Goal: Task Accomplishment & Management: Manage account settings

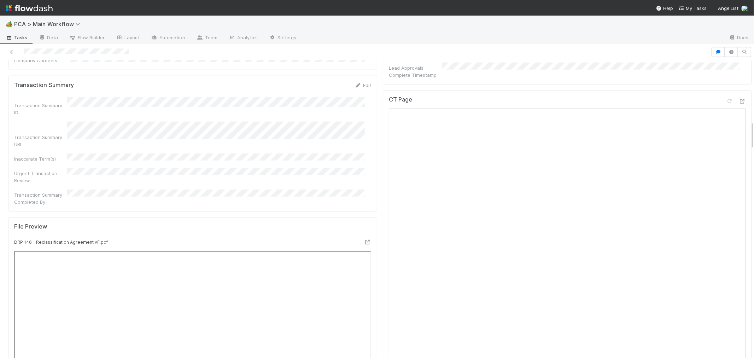
scroll to position [825, 0]
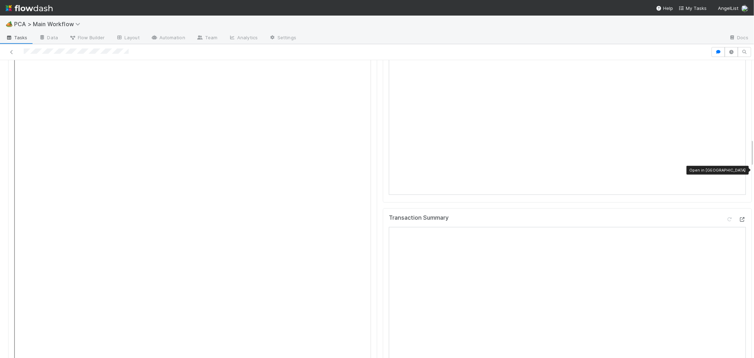
click at [739, 217] on icon at bounding box center [742, 219] width 7 height 5
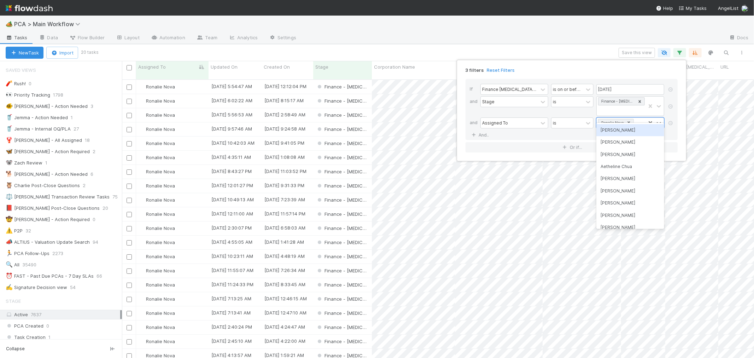
scroll to position [278, 626]
click at [587, 48] on div "3 filters Reset Filters If Finance ICU Due Date is on or before 08/29/2025 and …" at bounding box center [377, 179] width 754 height 358
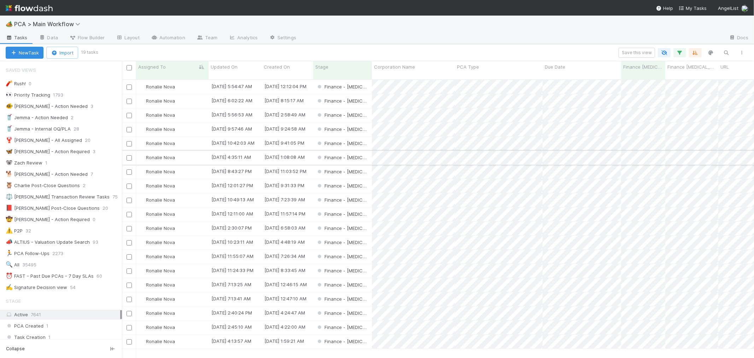
click at [362, 151] on div "Finance - [MEDICAL_DATA]" at bounding box center [342, 158] width 59 height 14
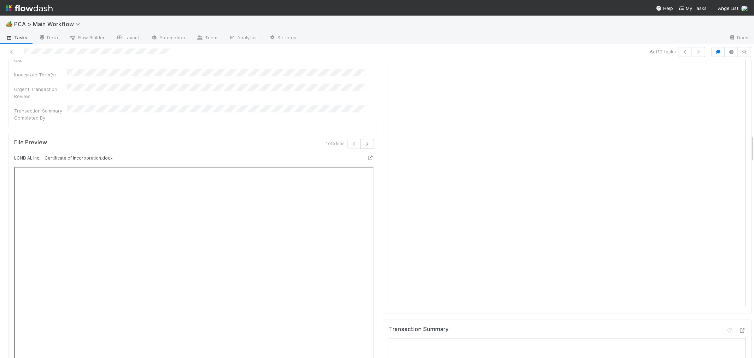
scroll to position [786, 0]
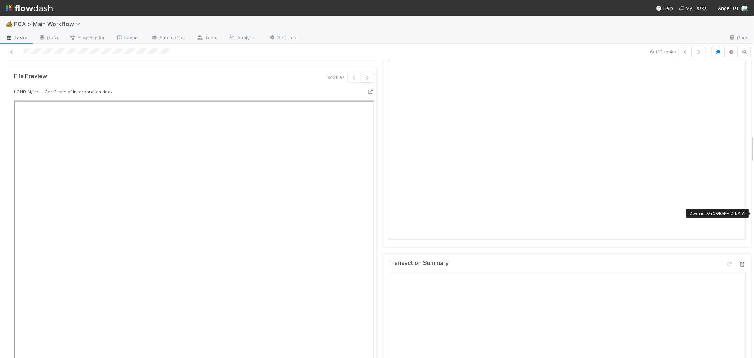
click at [739, 261] on div at bounding box center [742, 264] width 7 height 7
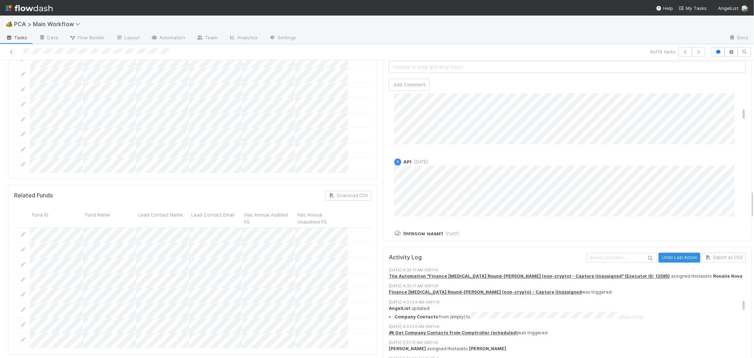
scroll to position [864, 0]
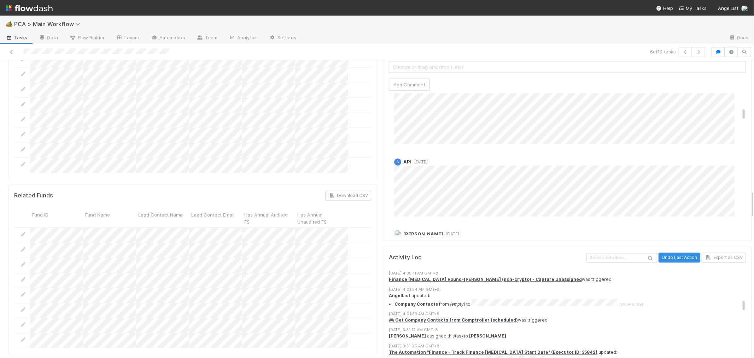
click at [393, 327] on div "8/19/25, 3:31:12 AM GMT+8" at bounding box center [570, 330] width 363 height 6
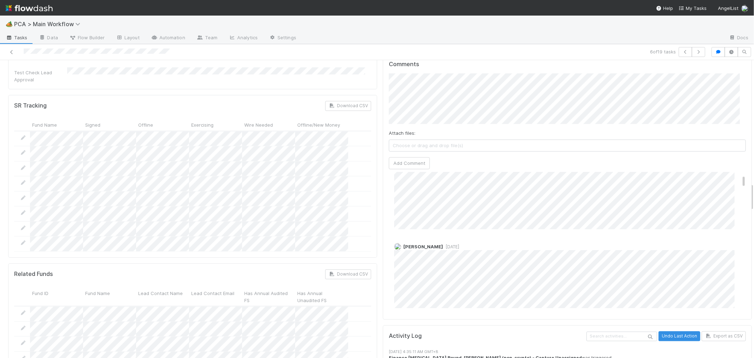
scroll to position [0, 0]
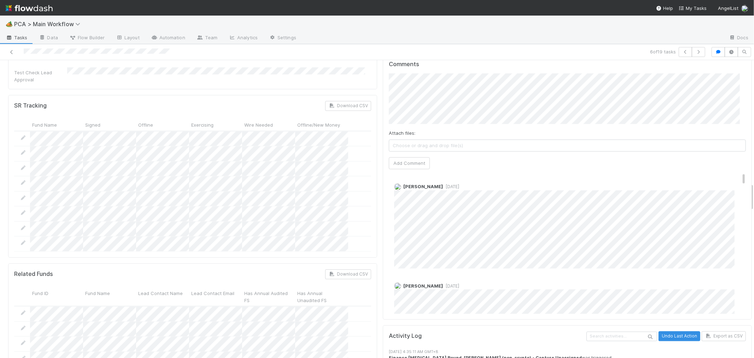
click at [705, 277] on div "Angela Marie Napeñas 2 months ago" at bounding box center [570, 312] width 363 height 70
click at [652, 178] on div "Kevin Fawcett 1 week ago" at bounding box center [570, 223] width 363 height 91
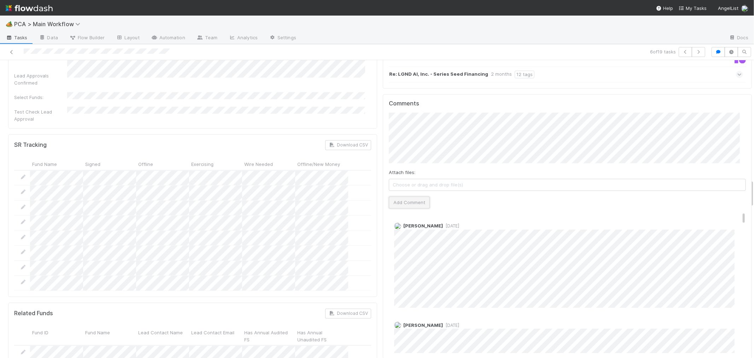
click at [408, 196] on button "Add Comment" at bounding box center [409, 202] width 41 height 12
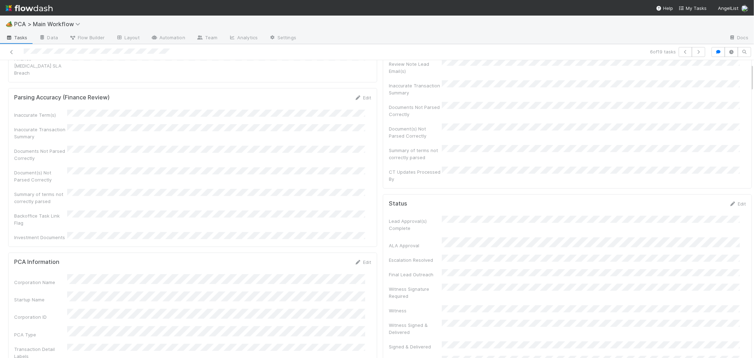
scroll to position [0, 0]
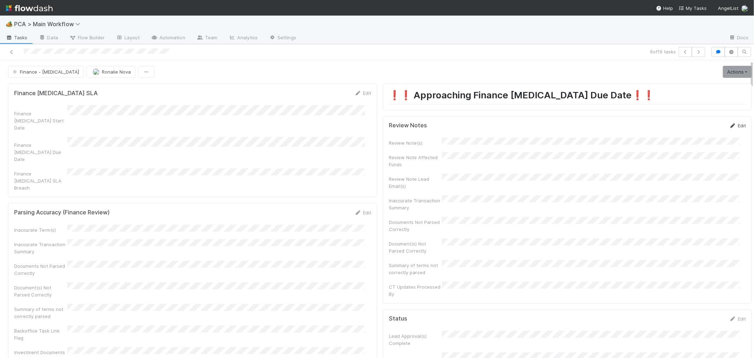
click at [730, 128] on link "Edit" at bounding box center [738, 126] width 17 height 6
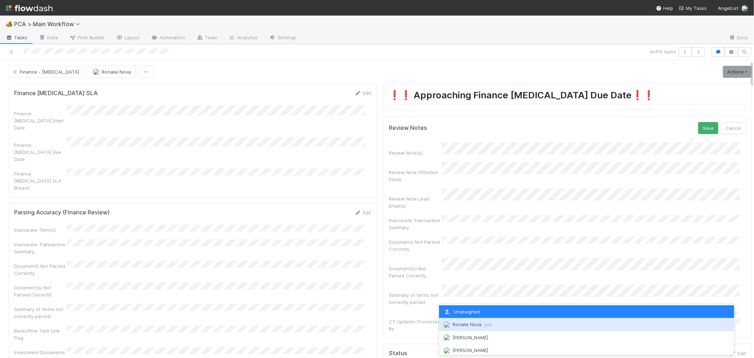
click at [475, 323] on span "Ronalie Nova you" at bounding box center [473, 324] width 40 height 6
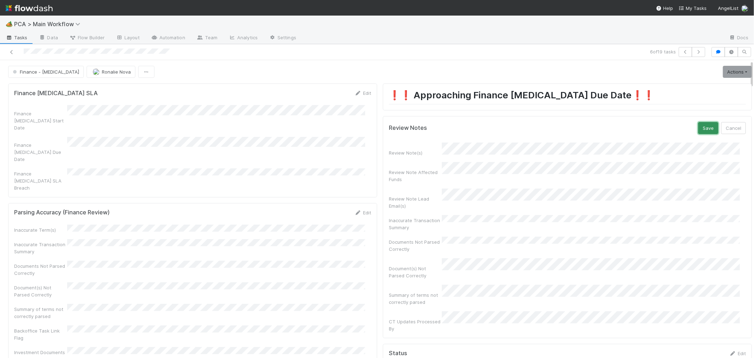
click at [698, 126] on button "Save" at bounding box center [708, 128] width 20 height 12
click at [723, 75] on link "Actions" at bounding box center [737, 72] width 29 height 12
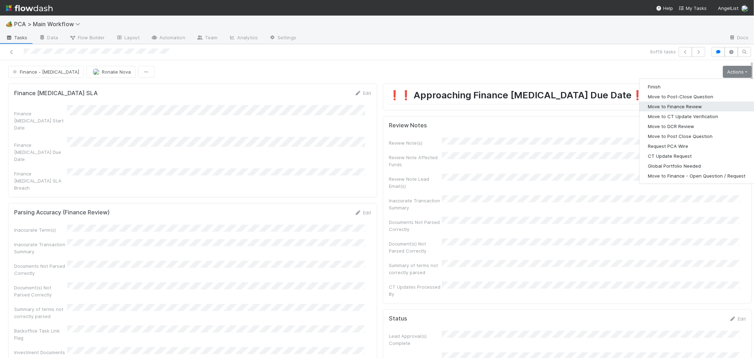
click at [671, 105] on button "Move to Finance Review" at bounding box center [697, 106] width 115 height 10
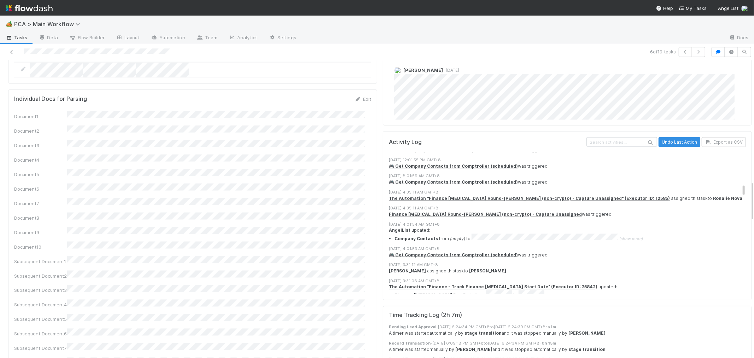
scroll to position [707, 0]
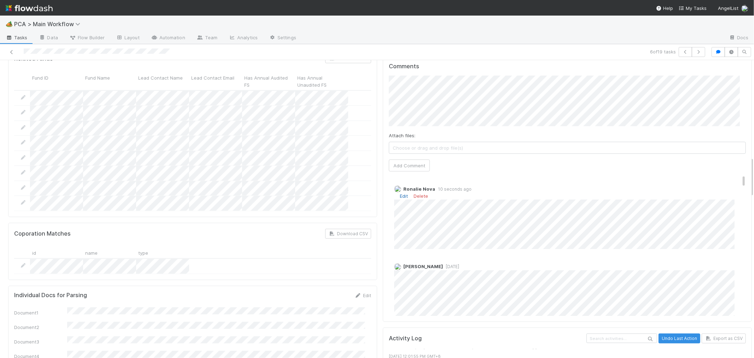
click at [400, 193] on link "Edit" at bounding box center [404, 196] width 8 height 6
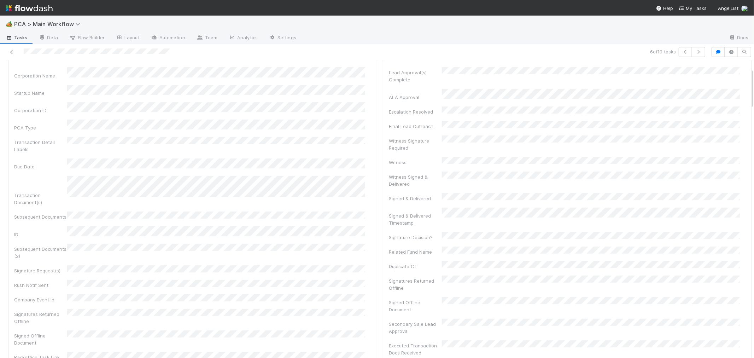
scroll to position [0, 0]
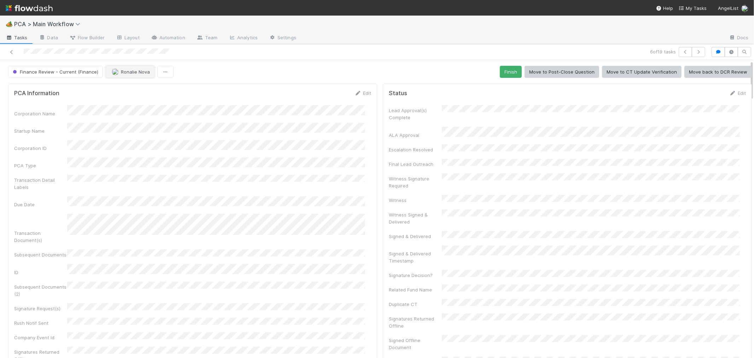
click at [130, 71] on span "Ronalie Nova" at bounding box center [135, 72] width 29 height 6
click at [142, 88] on span "[PERSON_NAME]" at bounding box center [133, 90] width 36 height 6
drag, startPoint x: 13, startPoint y: 52, endPoint x: 144, endPoint y: 29, distance: 132.2
click at [13, 52] on icon at bounding box center [11, 52] width 7 height 5
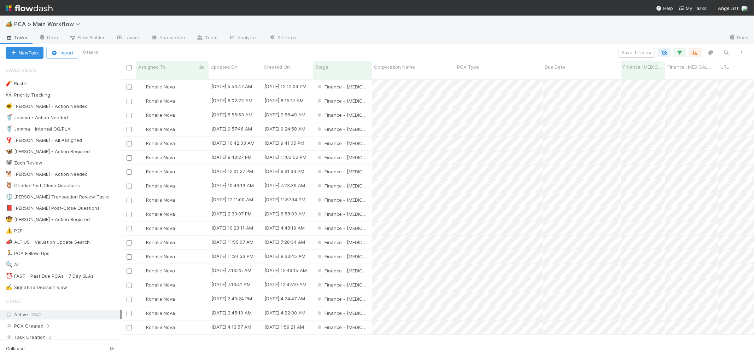
scroll to position [278, 626]
click at [365, 96] on div "Finance - [MEDICAL_DATA]" at bounding box center [342, 101] width 59 height 14
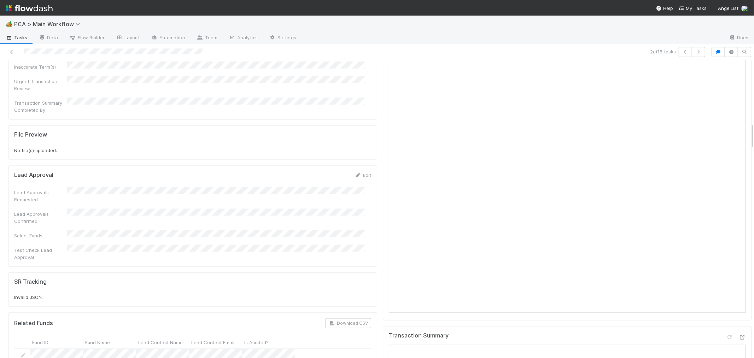
scroll to position [904, 0]
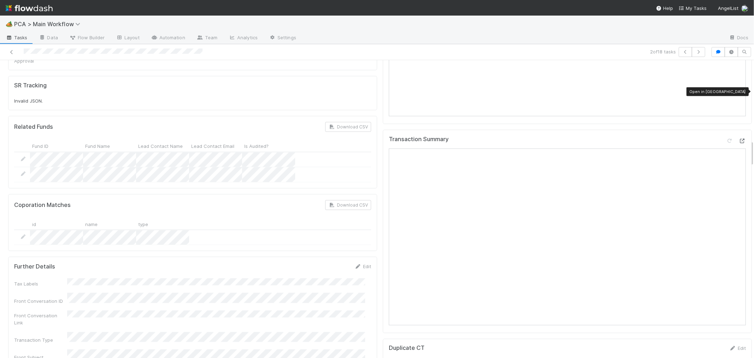
click at [739, 139] on icon at bounding box center [742, 141] width 7 height 5
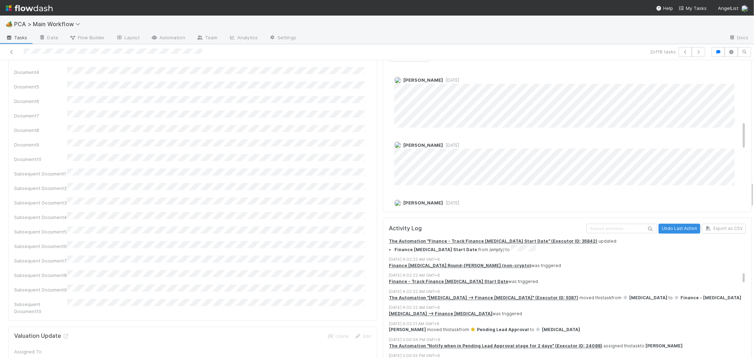
scroll to position [1257, 0]
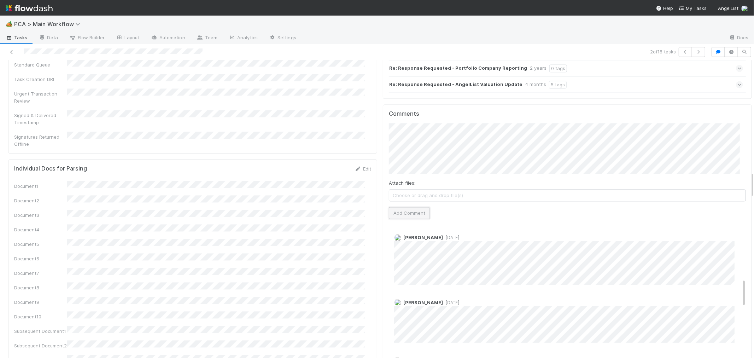
click at [398, 207] on button "Add Comment" at bounding box center [409, 213] width 41 height 12
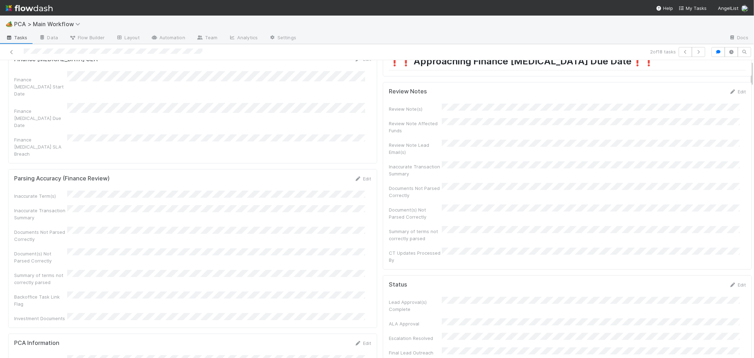
scroll to position [0, 0]
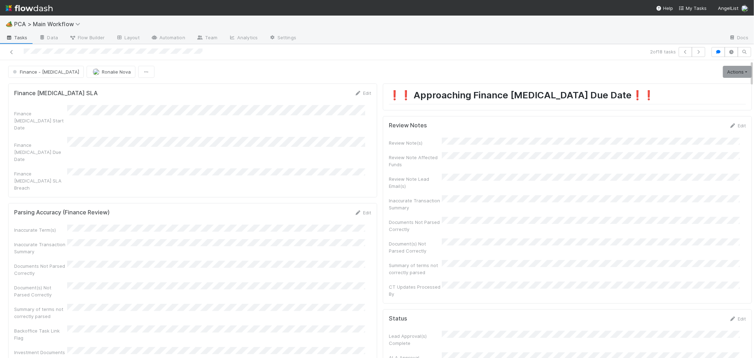
drag, startPoint x: 727, startPoint y: 124, endPoint x: 666, endPoint y: 158, distance: 70.1
click at [730, 124] on link "Edit" at bounding box center [738, 126] width 17 height 6
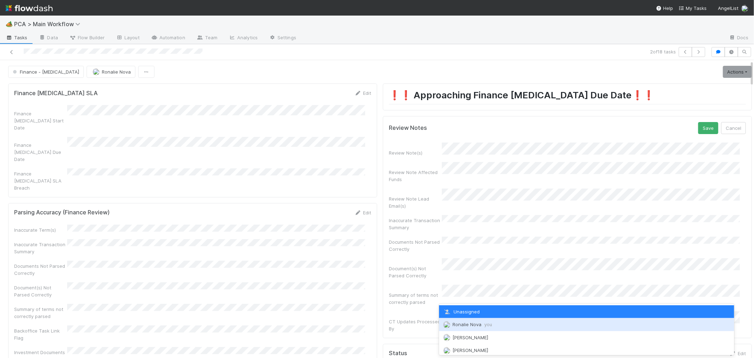
click at [469, 324] on span "Ronalie Nova you" at bounding box center [473, 324] width 40 height 6
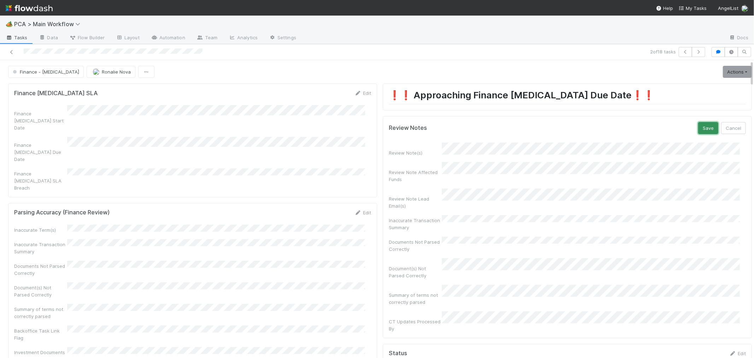
click at [698, 128] on button "Save" at bounding box center [708, 128] width 20 height 12
click at [724, 72] on link "Actions" at bounding box center [737, 72] width 29 height 12
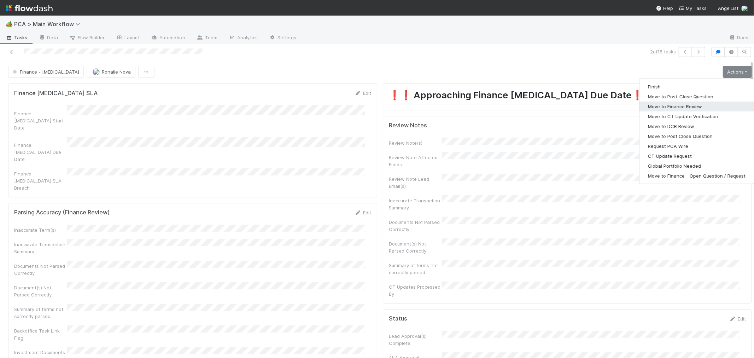
click at [676, 105] on button "Move to Finance Review" at bounding box center [697, 106] width 115 height 10
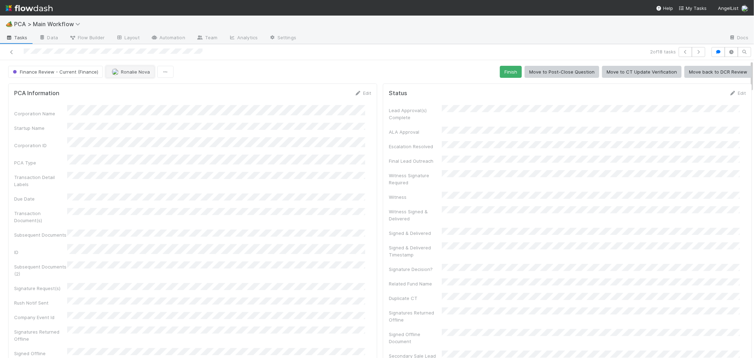
click at [129, 75] on button "Ronalie Nova" at bounding box center [130, 72] width 49 height 12
click at [154, 100] on div "[PERSON_NAME]" at bounding box center [151, 103] width 100 height 13
click at [12, 51] on icon at bounding box center [11, 52] width 7 height 5
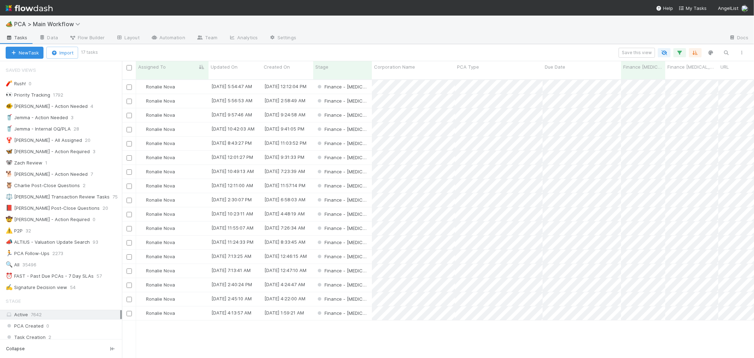
scroll to position [6, 6]
click at [367, 137] on div "Finance - [MEDICAL_DATA]" at bounding box center [342, 144] width 59 height 14
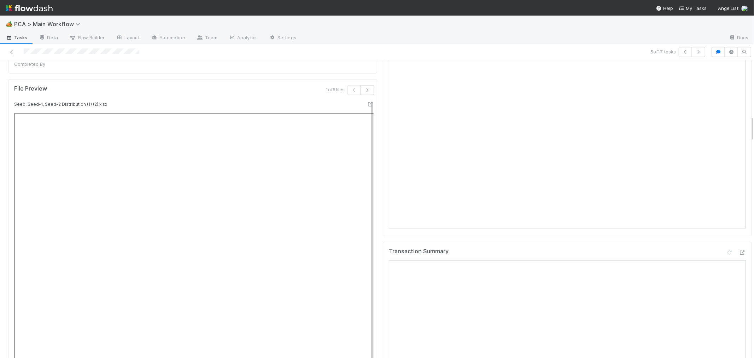
scroll to position [864, 0]
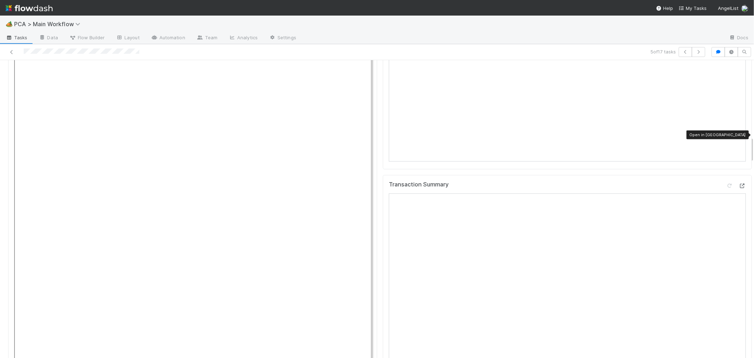
click at [739, 184] on icon at bounding box center [742, 186] width 7 height 5
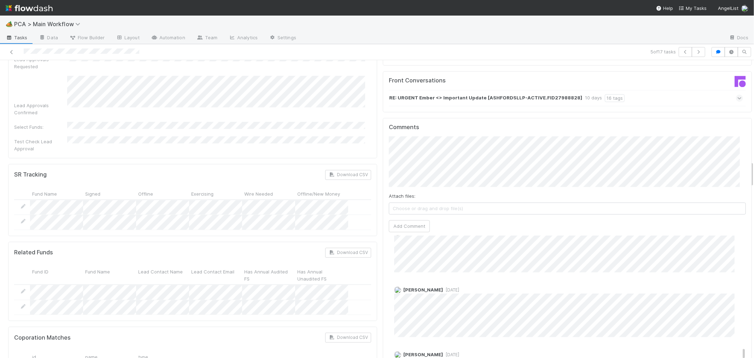
scroll to position [1139, 0]
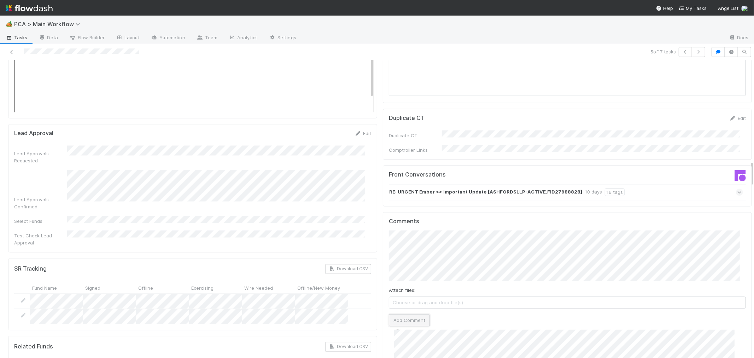
click at [401, 314] on button "Add Comment" at bounding box center [409, 320] width 41 height 12
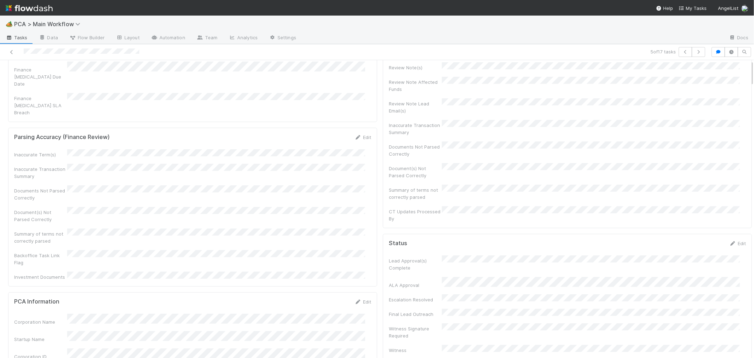
scroll to position [0, 0]
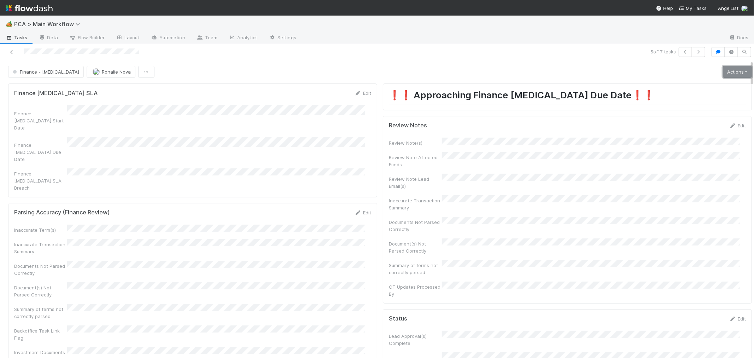
click at [723, 69] on link "Actions" at bounding box center [737, 72] width 29 height 12
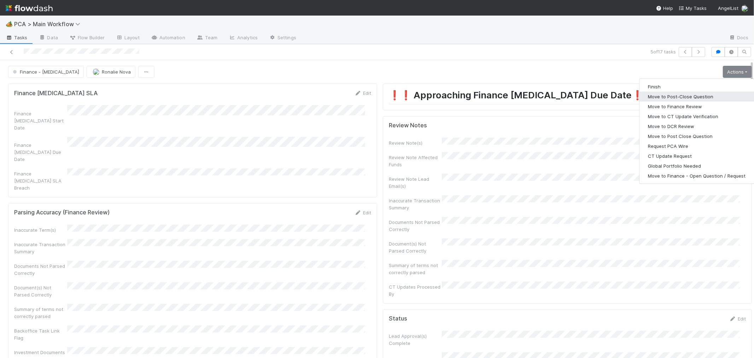
click at [673, 99] on button "Move to Post-Close Question" at bounding box center [697, 97] width 115 height 10
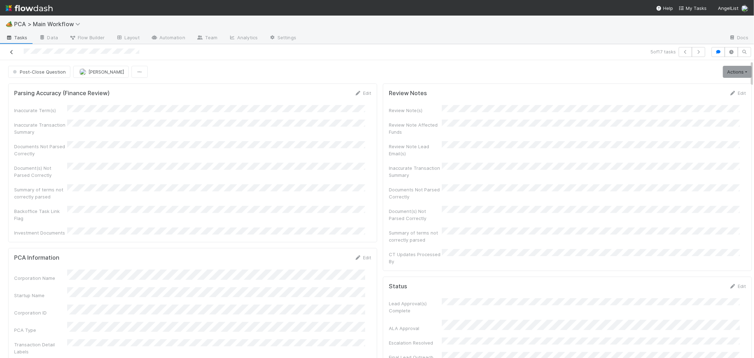
click at [12, 52] on icon at bounding box center [11, 52] width 7 height 5
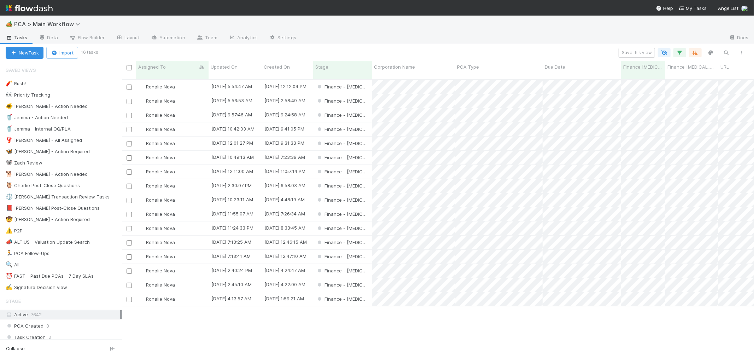
scroll to position [278, 626]
click at [366, 137] on div "Finance - [MEDICAL_DATA]" at bounding box center [342, 144] width 59 height 14
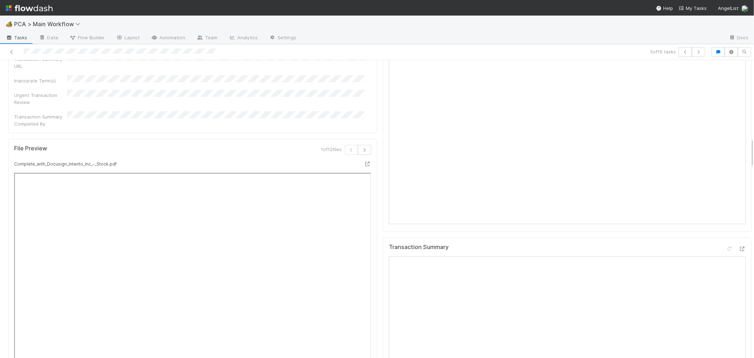
scroll to position [904, 0]
click at [739, 141] on icon at bounding box center [742, 143] width 7 height 5
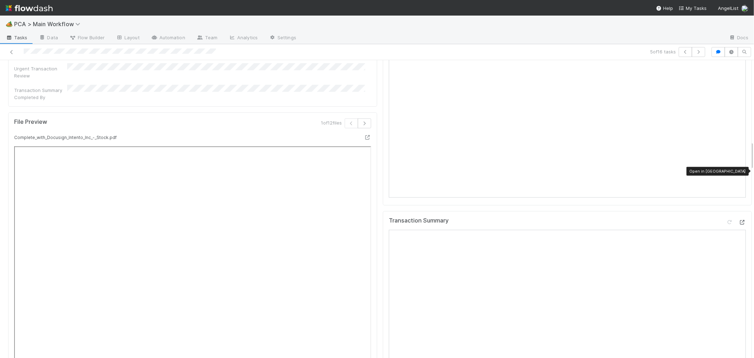
click at [739, 220] on icon at bounding box center [742, 222] width 7 height 5
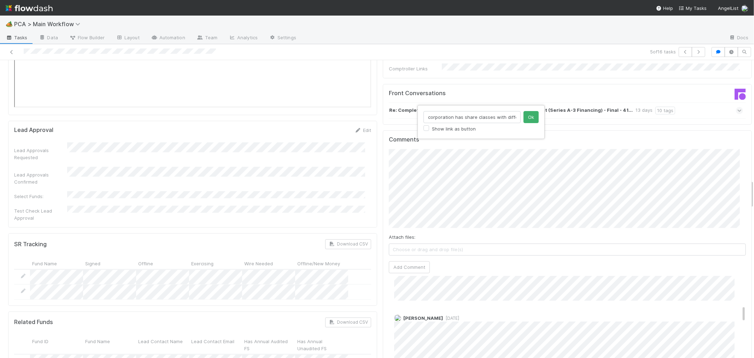
scroll to position [0, 32]
type input "corporation has share classes with different latest PPS)"
click at [531, 117] on button "Ok" at bounding box center [531, 117] width 15 height 12
click at [405, 254] on button "Add Comment" at bounding box center [409, 260] width 41 height 12
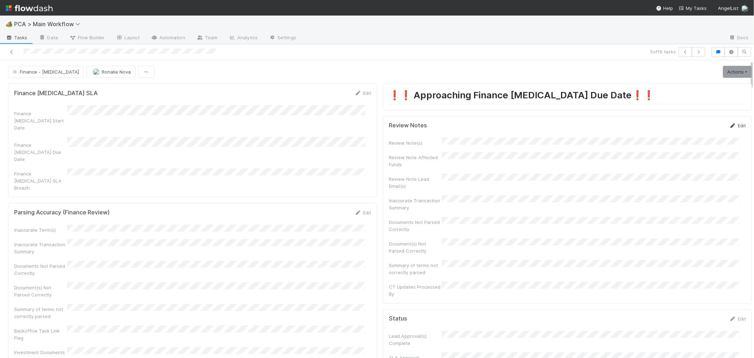
click at [730, 124] on link "Edit" at bounding box center [738, 126] width 17 height 6
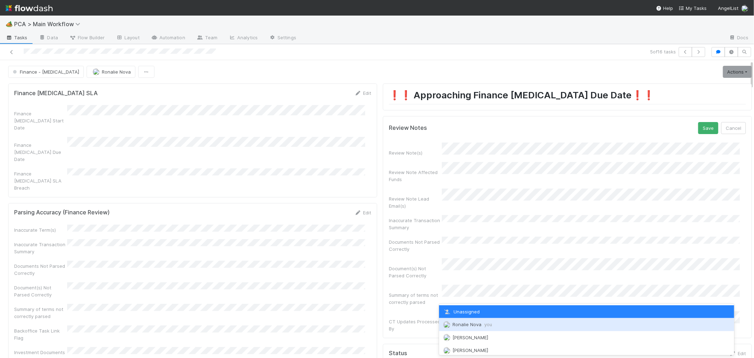
click at [468, 324] on span "Ronalie Nova you" at bounding box center [473, 324] width 40 height 6
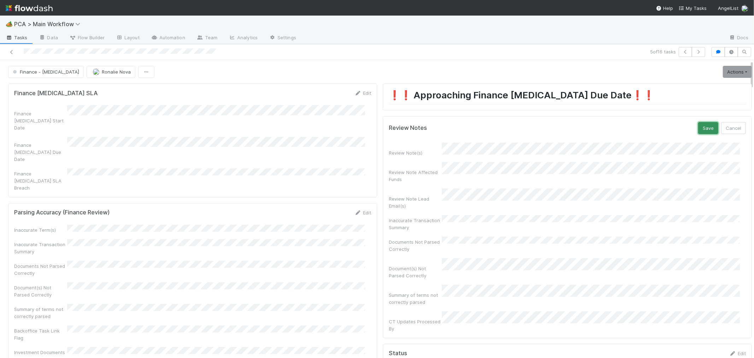
click at [698, 129] on button "Save" at bounding box center [708, 128] width 20 height 12
click at [730, 68] on link "Actions" at bounding box center [737, 72] width 29 height 12
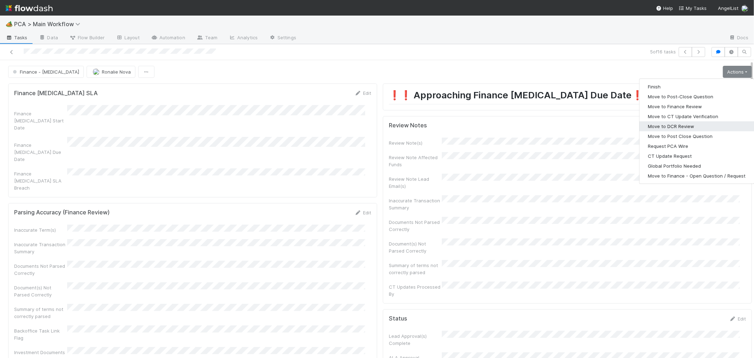
click at [662, 126] on button "Move to DCR Review" at bounding box center [697, 126] width 115 height 10
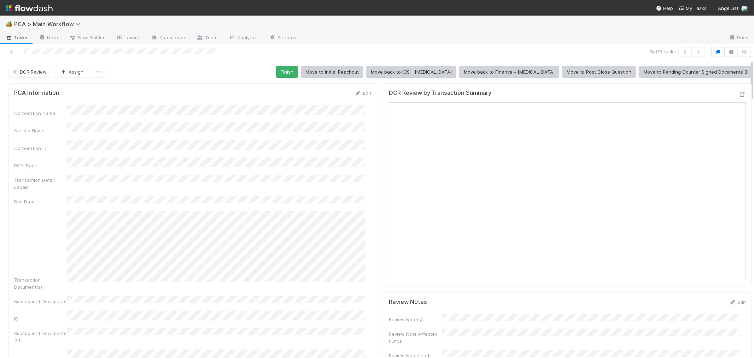
drag, startPoint x: 12, startPoint y: 51, endPoint x: 31, endPoint y: 32, distance: 26.5
click at [12, 51] on icon at bounding box center [11, 52] width 7 height 5
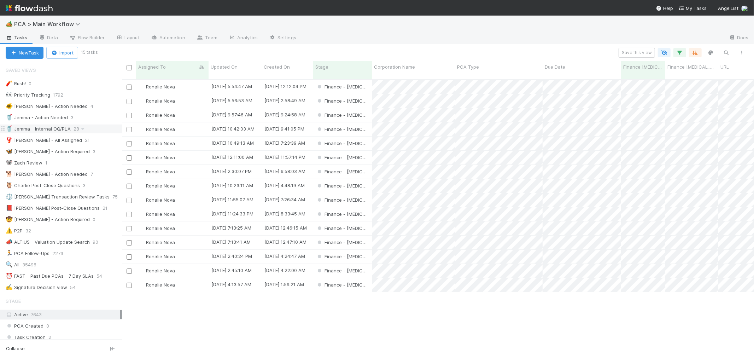
scroll to position [6, 6]
click at [360, 151] on div "Finance - [MEDICAL_DATA]" at bounding box center [342, 158] width 59 height 14
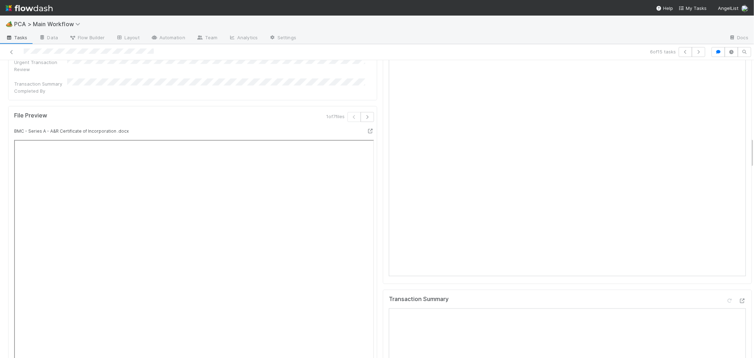
scroll to position [904, 0]
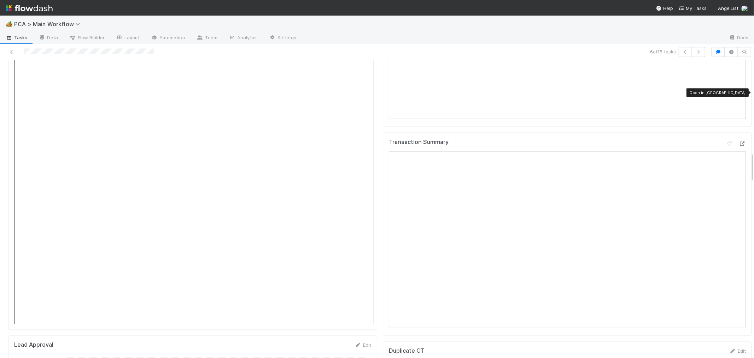
click at [739, 141] on icon at bounding box center [742, 143] width 7 height 5
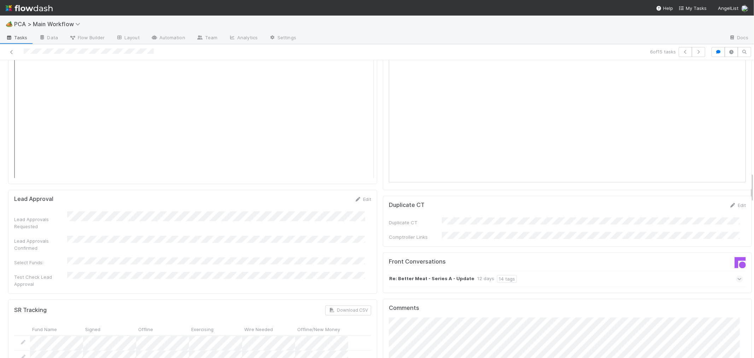
scroll to position [1100, 0]
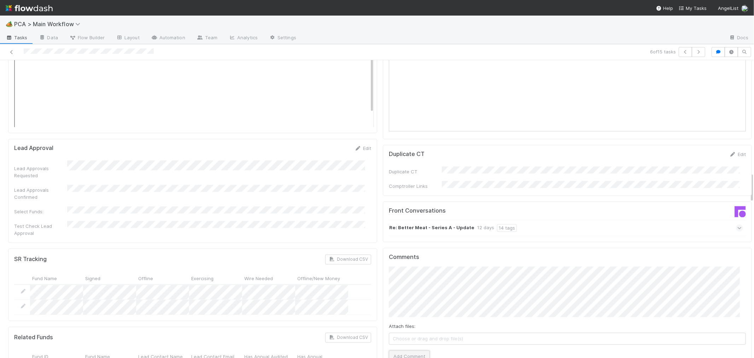
click at [401, 350] on button "Add Comment" at bounding box center [409, 356] width 41 height 12
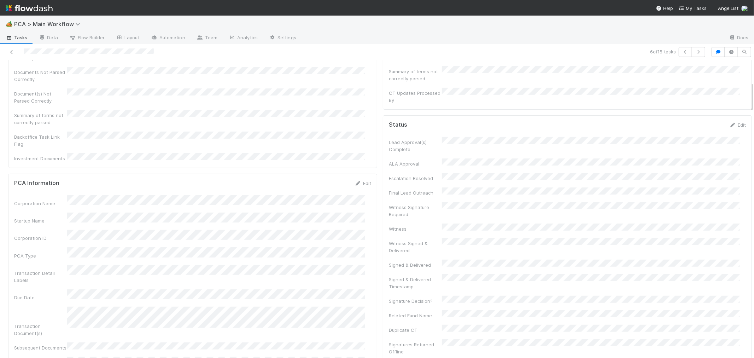
scroll to position [0, 0]
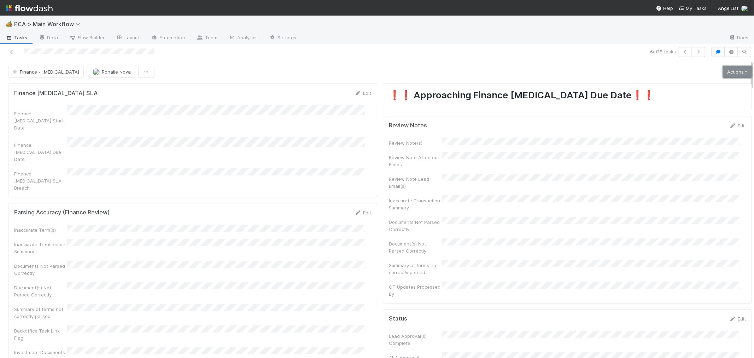
click at [723, 66] on link "Actions" at bounding box center [737, 72] width 29 height 12
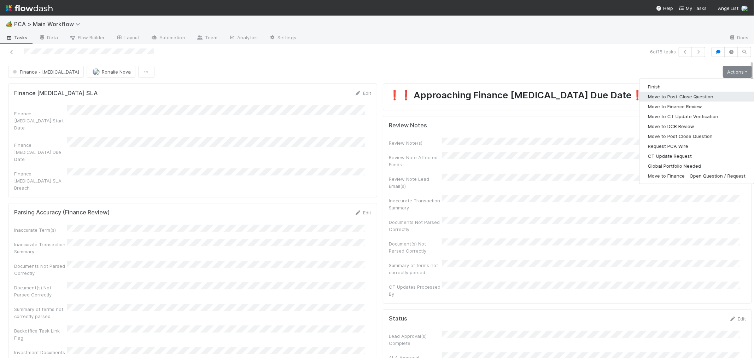
click at [662, 98] on button "Move to Post-Close Question" at bounding box center [697, 97] width 115 height 10
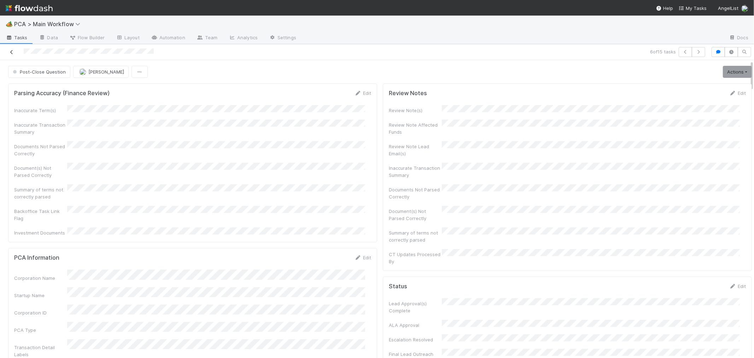
click at [11, 52] on icon at bounding box center [11, 52] width 7 height 5
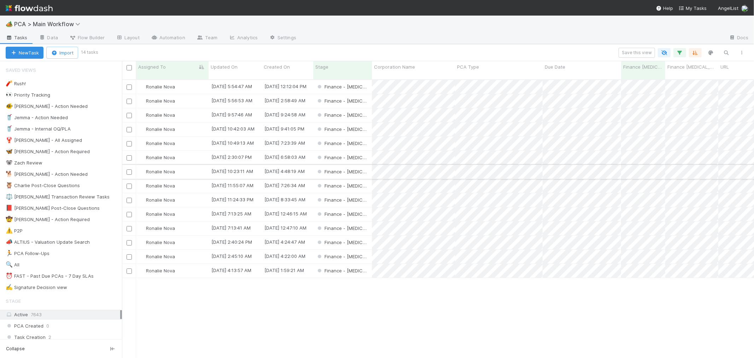
scroll to position [278, 626]
click at [364, 151] on div "Finance - [MEDICAL_DATA]" at bounding box center [342, 158] width 59 height 14
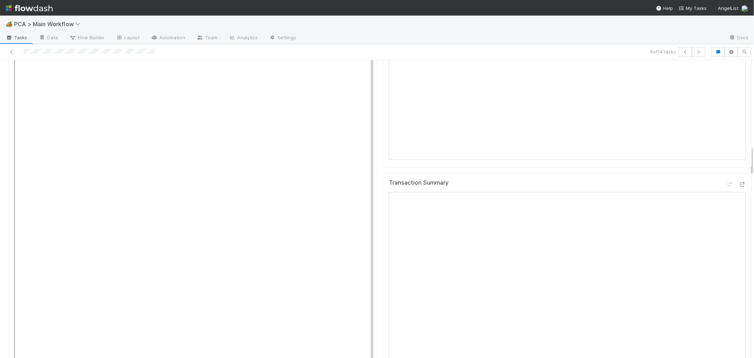
scroll to position [864, 0]
click at [739, 190] on icon at bounding box center [742, 192] width 7 height 5
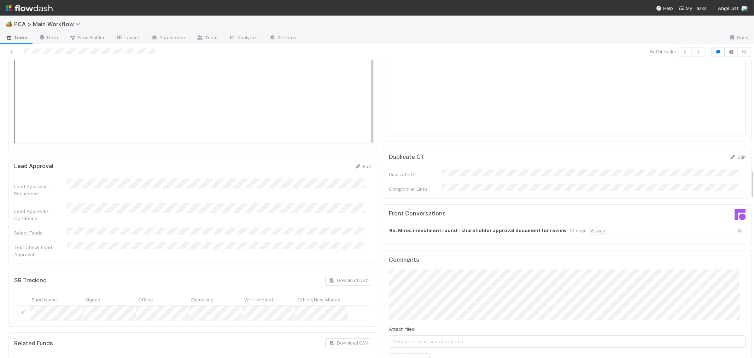
scroll to position [1100, 0]
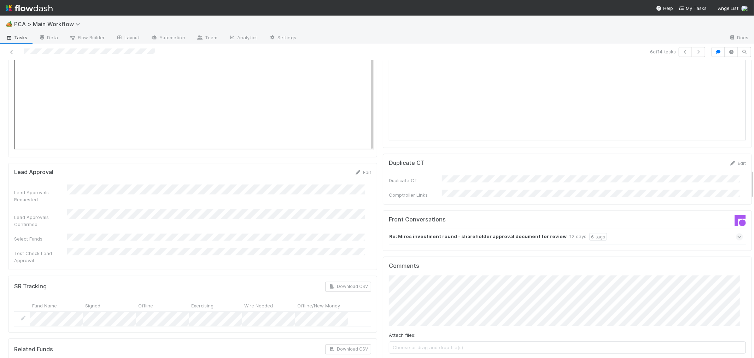
click at [683, 229] on div "Re: Miros investment round - shareholder approval document for review 12 days 6…" at bounding box center [566, 237] width 354 height 16
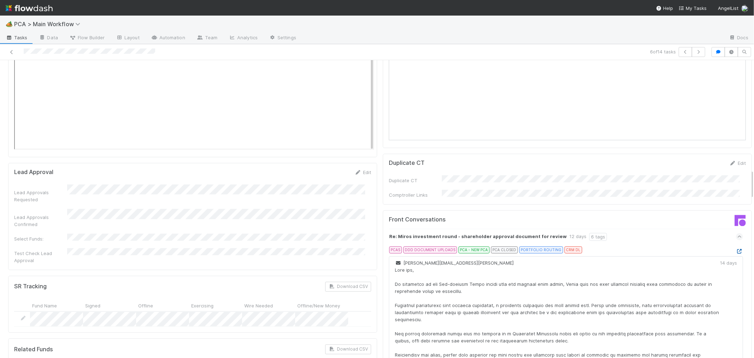
click at [736, 249] on icon at bounding box center [739, 251] width 7 height 5
drag, startPoint x: 11, startPoint y: 52, endPoint x: 51, endPoint y: 43, distance: 40.9
click at [11, 51] on icon at bounding box center [11, 52] width 7 height 5
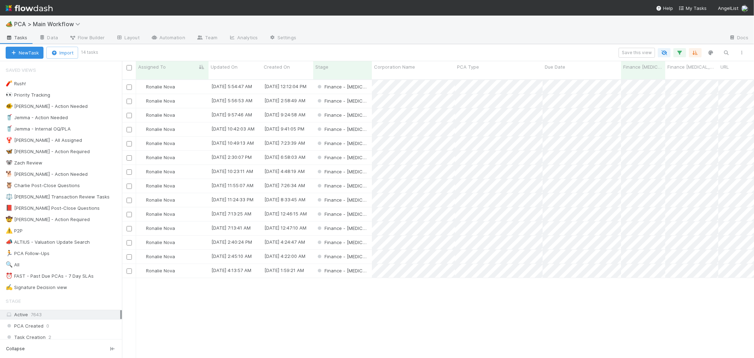
scroll to position [278, 626]
copy span
click at [367, 80] on div "Finance - [MEDICAL_DATA]" at bounding box center [342, 87] width 59 height 14
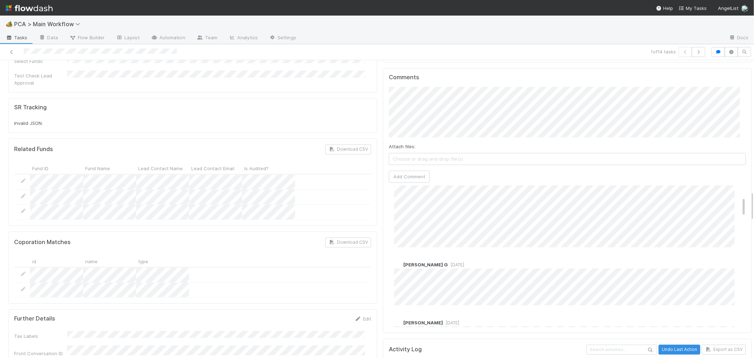
scroll to position [118, 0]
click at [112, 52] on div at bounding box center [180, 52] width 354 height 10
copy icon
click at [10, 50] on icon at bounding box center [11, 52] width 7 height 5
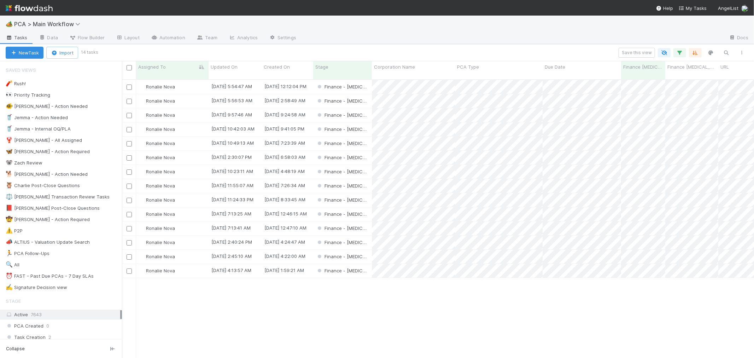
scroll to position [278, 626]
click at [370, 94] on div "Finance - [MEDICAL_DATA]" at bounding box center [342, 101] width 59 height 14
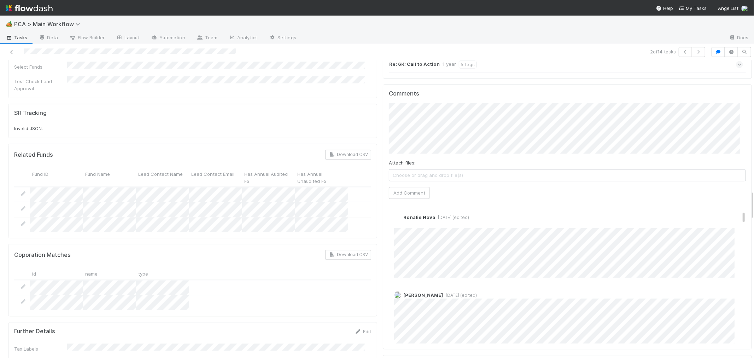
scroll to position [196, 0]
click at [11, 51] on icon at bounding box center [11, 52] width 7 height 5
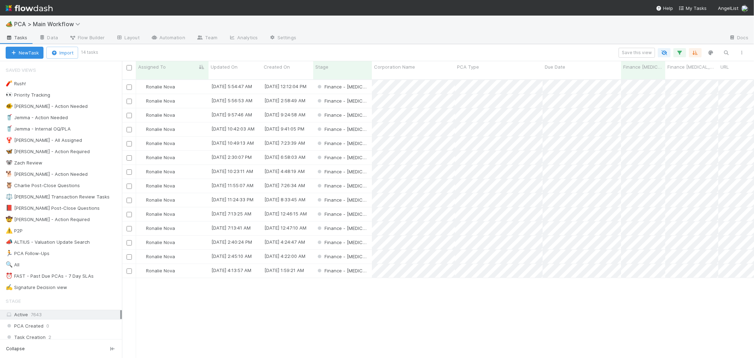
scroll to position [278, 626]
click at [366, 108] on div "Finance - [MEDICAL_DATA]" at bounding box center [342, 115] width 59 height 14
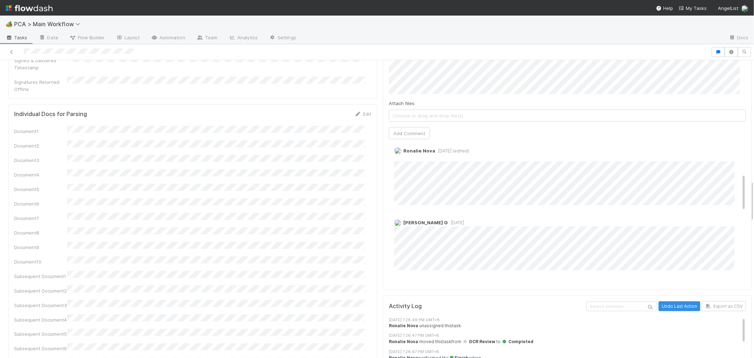
scroll to position [118, 0]
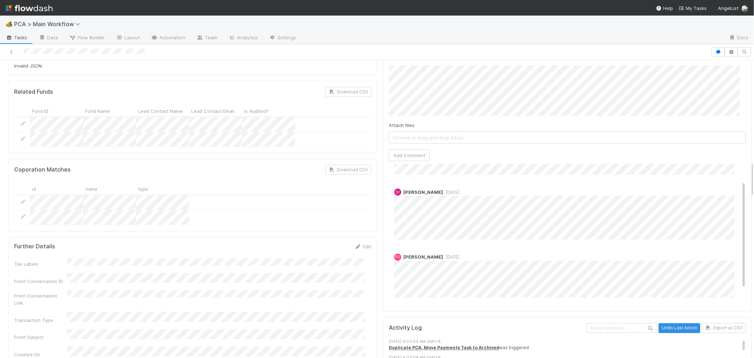
scroll to position [45, 0]
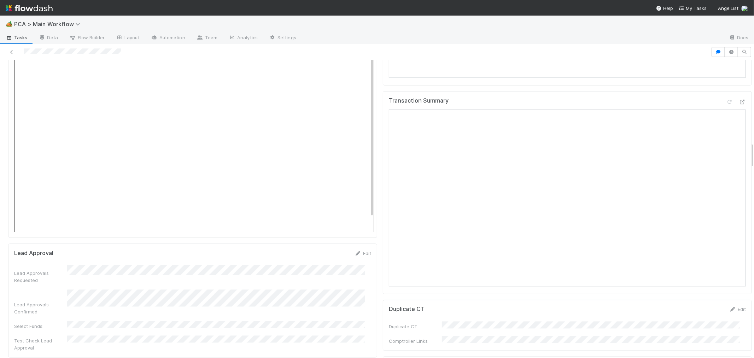
scroll to position [825, 0]
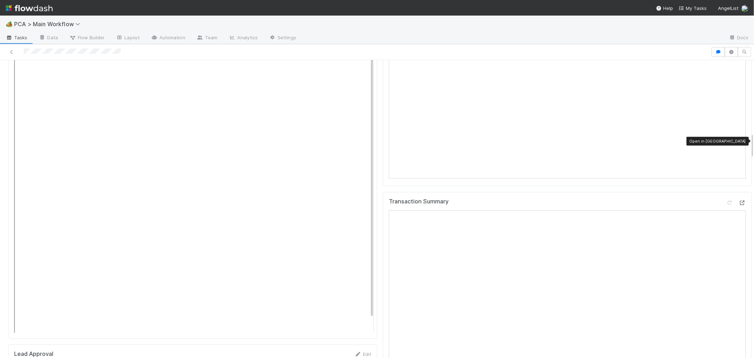
click at [679, 201] on icon at bounding box center [742, 203] width 7 height 5
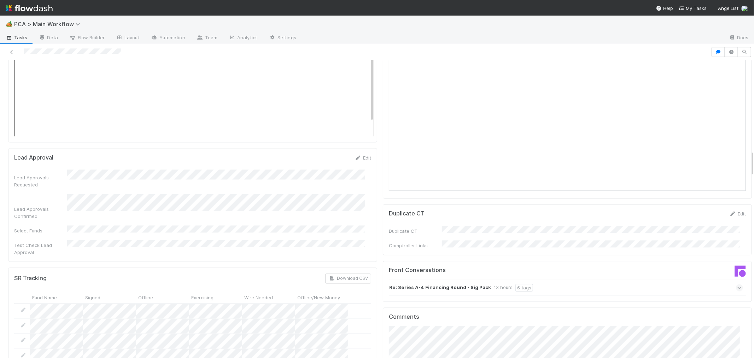
scroll to position [1139, 0]
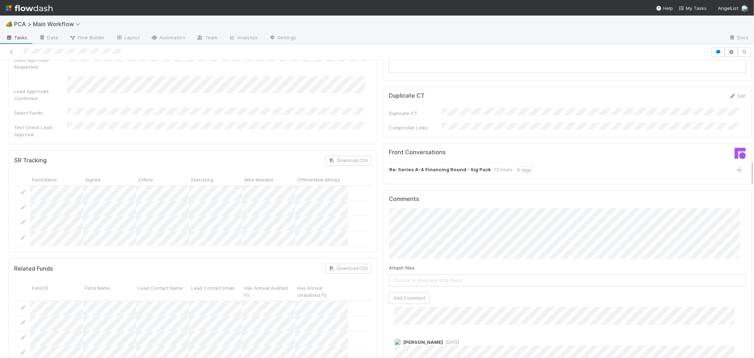
click at [419, 166] on strong "Re: Series A-4 Financing Round - Sig Pack" at bounding box center [440, 170] width 102 height 8
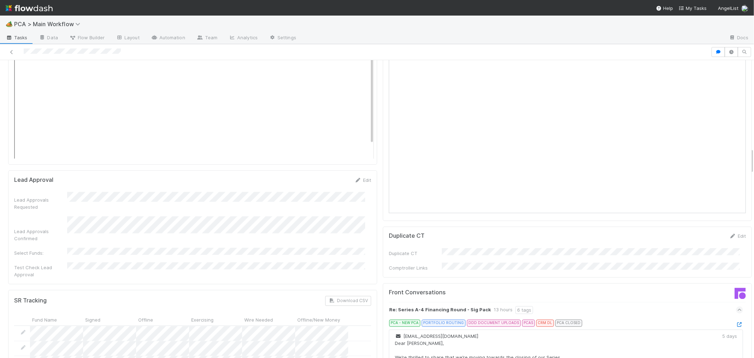
scroll to position [1100, 0]
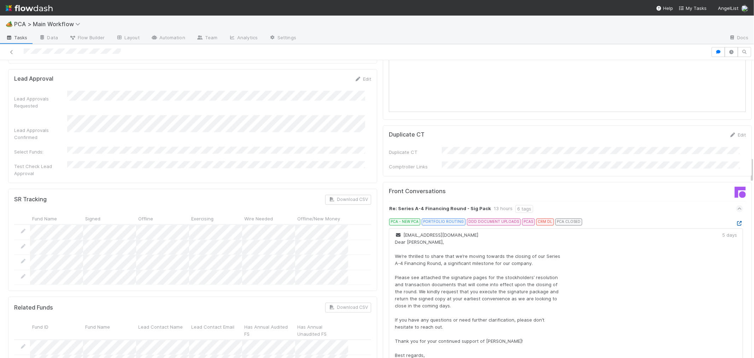
click at [679, 221] on icon at bounding box center [739, 223] width 7 height 5
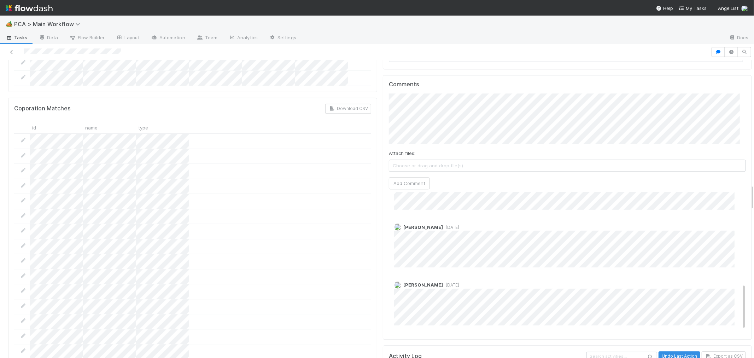
scroll to position [291, 0]
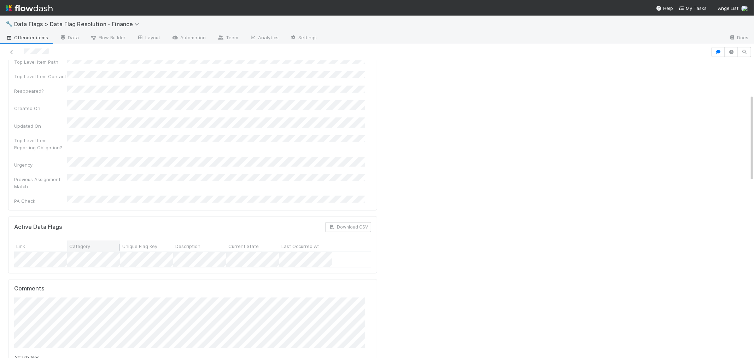
scroll to position [118, 0]
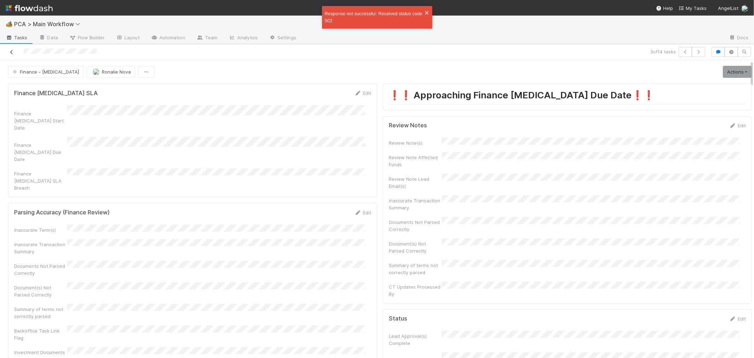
click at [11, 50] on icon at bounding box center [11, 52] width 7 height 5
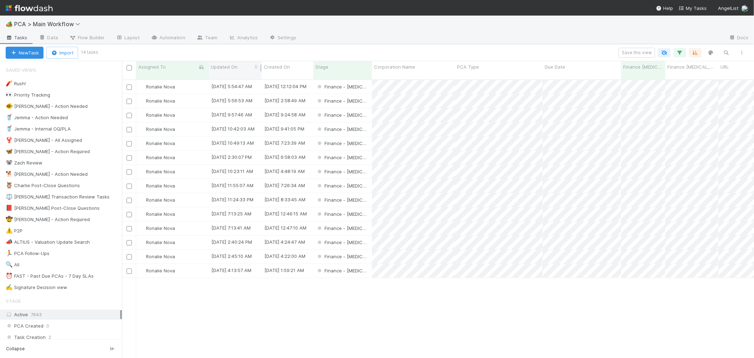
scroll to position [278, 626]
click at [366, 123] on div "Finance - [MEDICAL_DATA]" at bounding box center [342, 129] width 59 height 14
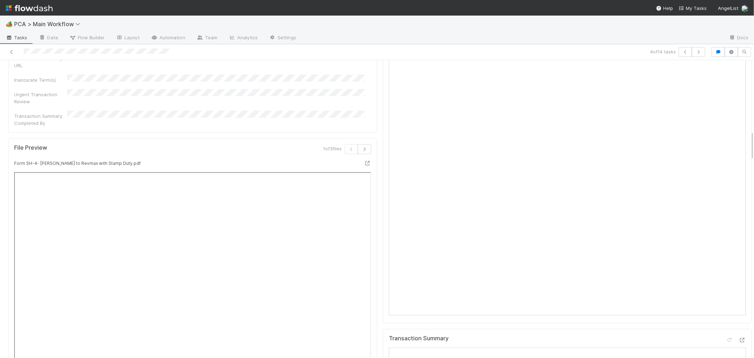
scroll to position [747, 0]
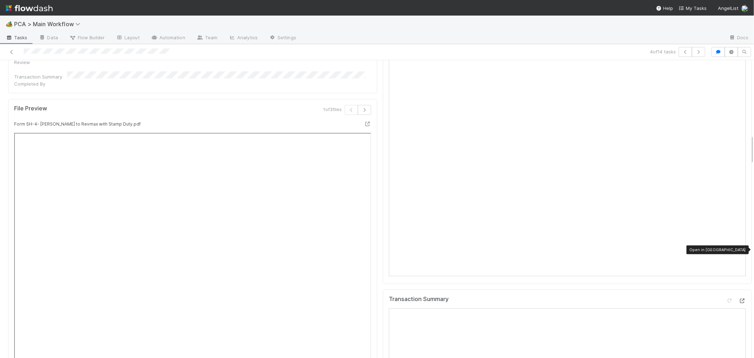
click at [739, 298] on icon at bounding box center [742, 300] width 7 height 5
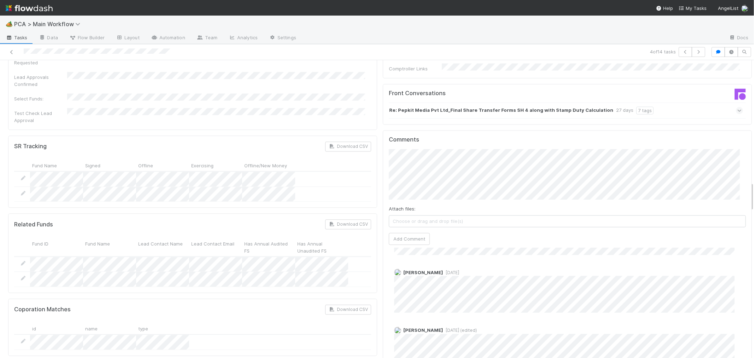
scroll to position [2598, 0]
click at [86, 51] on div at bounding box center [180, 52] width 354 height 10
click at [9, 52] on icon at bounding box center [11, 52] width 7 height 5
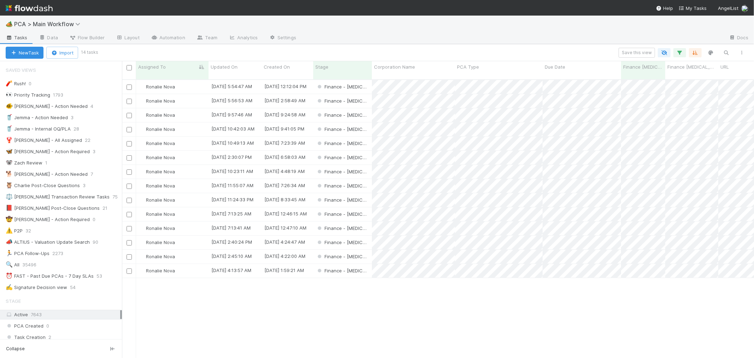
scroll to position [6, 6]
click at [367, 137] on div "Finance - [MEDICAL_DATA]" at bounding box center [342, 144] width 59 height 14
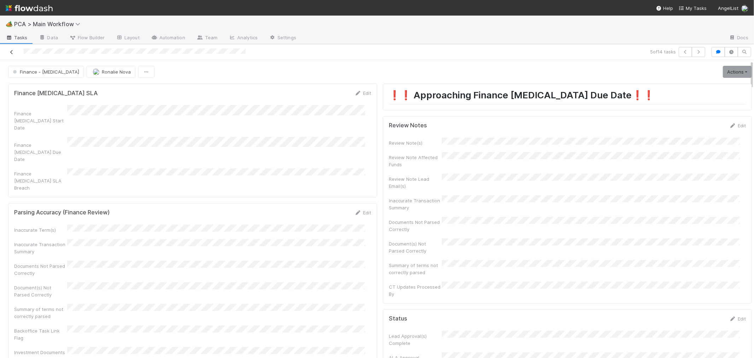
click at [12, 50] on icon at bounding box center [11, 52] width 7 height 5
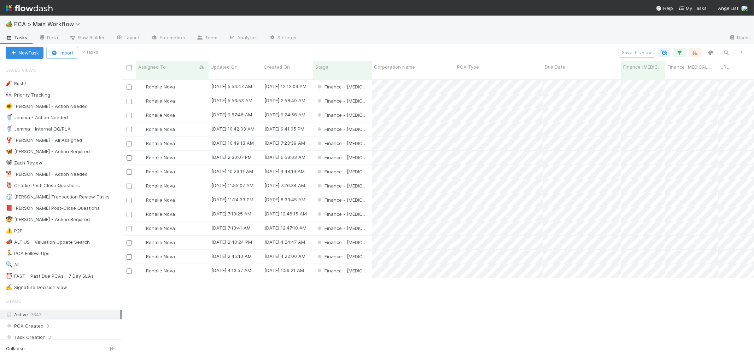
scroll to position [278, 626]
click at [364, 151] on div "Finance - [MEDICAL_DATA]" at bounding box center [342, 158] width 59 height 14
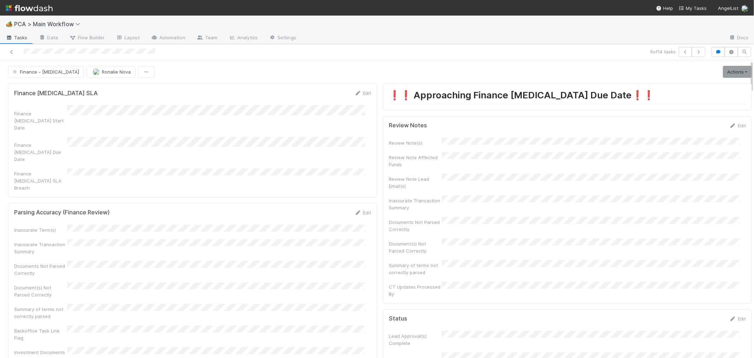
drag, startPoint x: 10, startPoint y: 51, endPoint x: 15, endPoint y: 30, distance: 22.0
click at [10, 51] on icon at bounding box center [11, 52] width 7 height 5
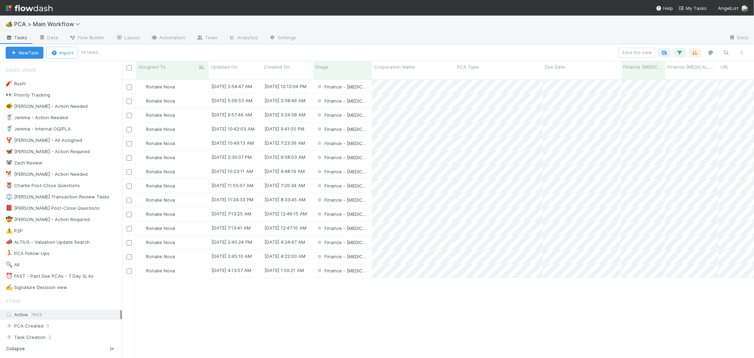
scroll to position [278, 626]
click at [369, 165] on div "Finance - [MEDICAL_DATA]" at bounding box center [342, 172] width 59 height 14
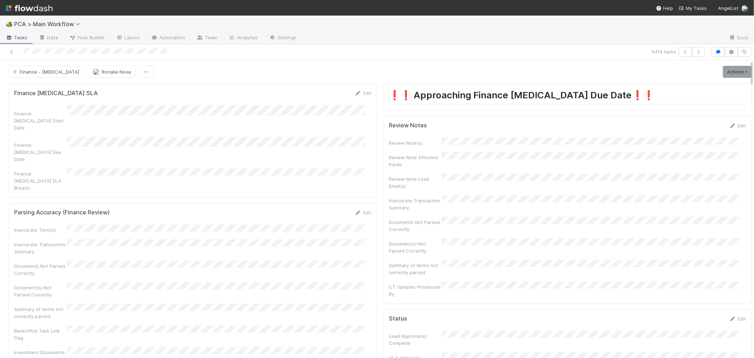
click at [74, 52] on div at bounding box center [180, 52] width 354 height 10
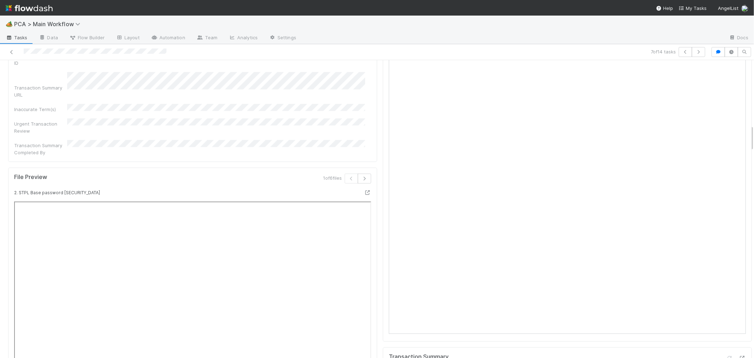
scroll to position [825, 0]
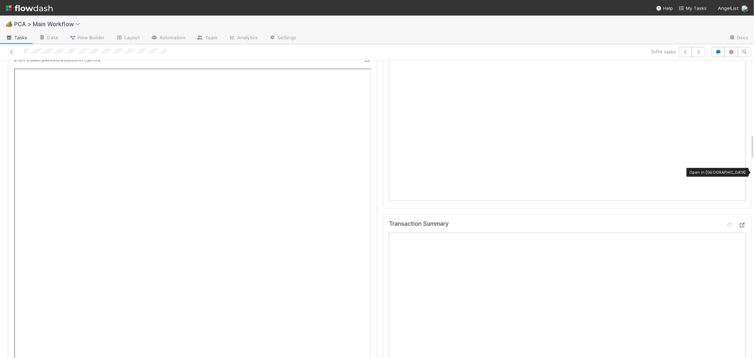
click at [739, 223] on icon at bounding box center [742, 225] width 7 height 5
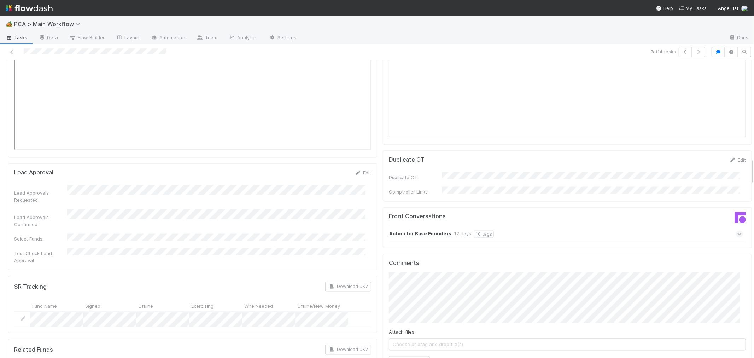
scroll to position [1100, 0]
click at [405, 227] on strong "Action for Base Founders" at bounding box center [420, 231] width 62 height 8
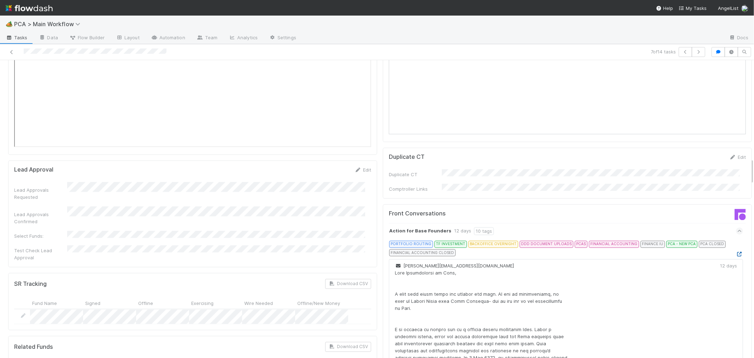
click at [736, 252] on icon at bounding box center [739, 254] width 7 height 5
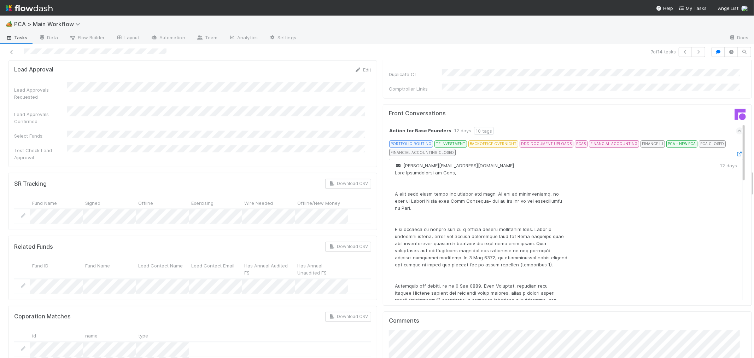
scroll to position [1296, 0]
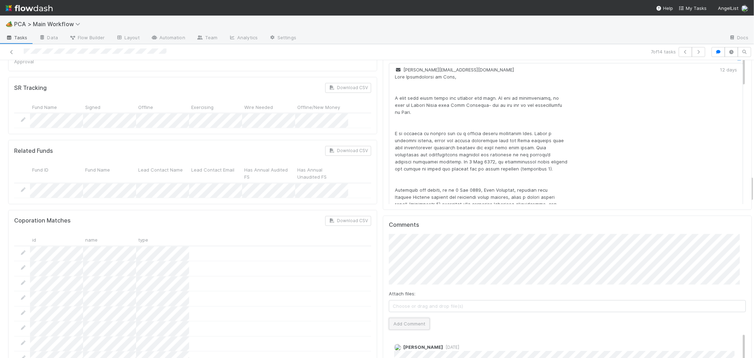
click at [410, 318] on button "Add Comment" at bounding box center [409, 324] width 41 height 12
click at [11, 51] on icon at bounding box center [11, 52] width 7 height 5
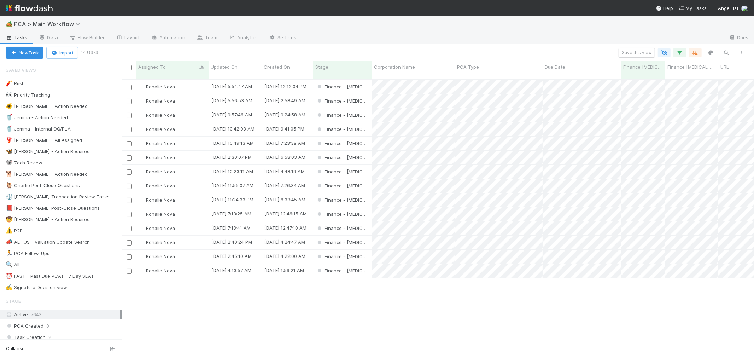
scroll to position [278, 626]
drag, startPoint x: 363, startPoint y: 181, endPoint x: 365, endPoint y: 194, distance: 13.6
click at [365, 194] on div "Finance - [MEDICAL_DATA]" at bounding box center [342, 200] width 59 height 14
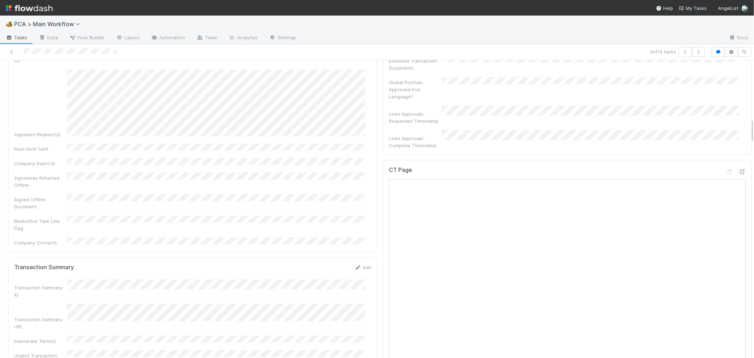
scroll to position [707, 0]
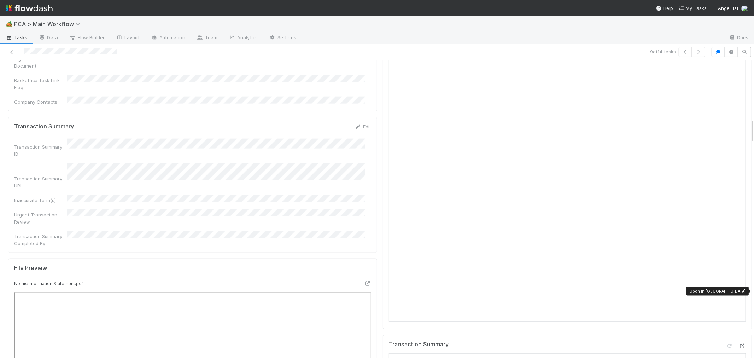
click at [739, 344] on icon at bounding box center [742, 346] width 7 height 5
click at [13, 52] on icon at bounding box center [11, 52] width 7 height 5
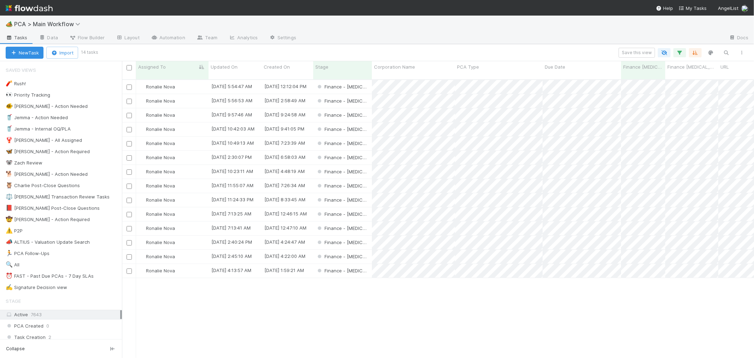
scroll to position [278, 626]
click at [369, 236] on div "Finance - [MEDICAL_DATA]" at bounding box center [342, 243] width 59 height 14
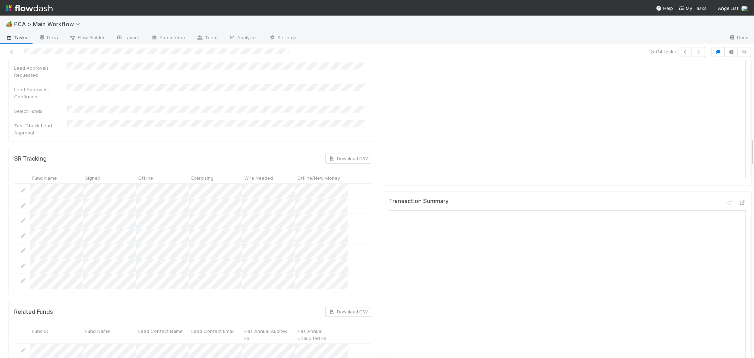
scroll to position [825, 0]
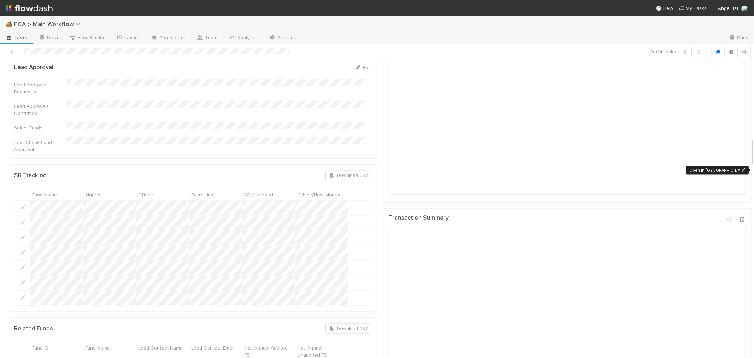
click at [739, 217] on icon at bounding box center [742, 219] width 7 height 5
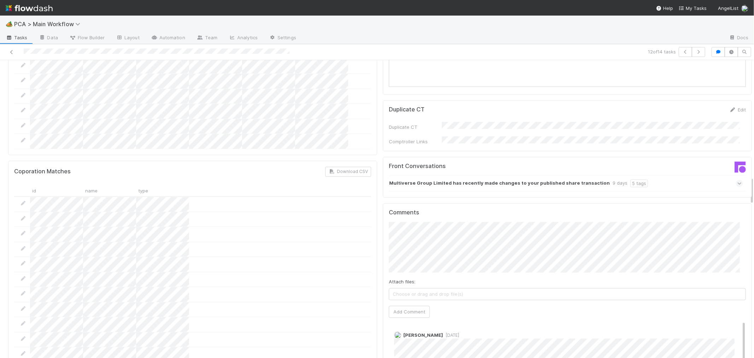
scroll to position [1139, 0]
click at [405, 308] on button "Add Comment" at bounding box center [409, 314] width 41 height 12
click at [400, 342] on link "Edit" at bounding box center [404, 345] width 8 height 6
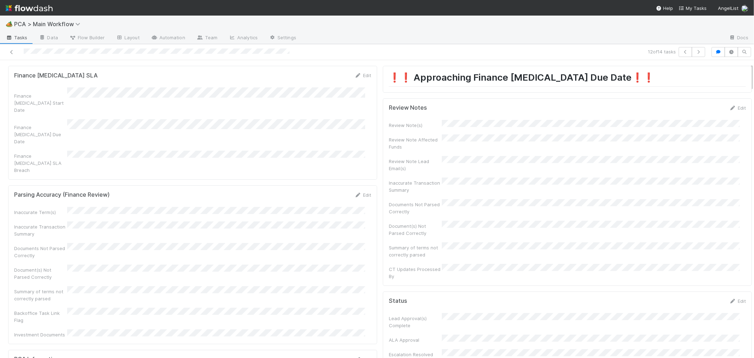
scroll to position [0, 0]
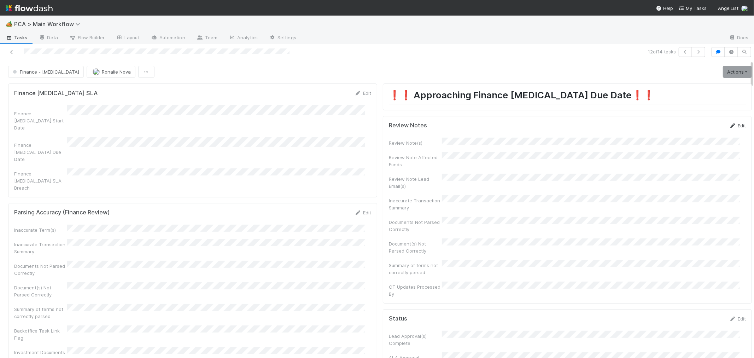
click at [730, 126] on link "Edit" at bounding box center [738, 126] width 17 height 6
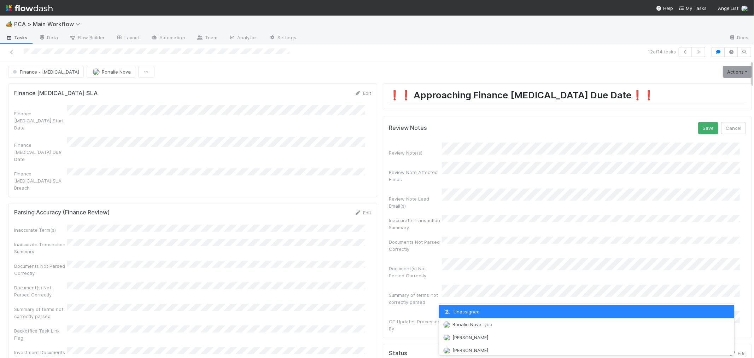
click at [471, 322] on span "Ronalie Nova you" at bounding box center [473, 324] width 40 height 6
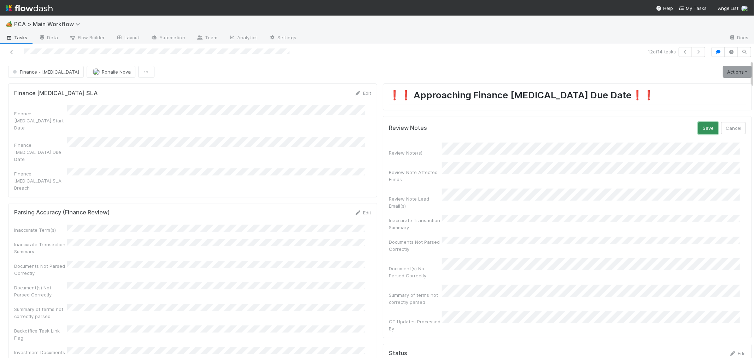
click at [698, 127] on button "Save" at bounding box center [708, 128] width 20 height 12
click at [723, 74] on link "Actions" at bounding box center [737, 72] width 29 height 12
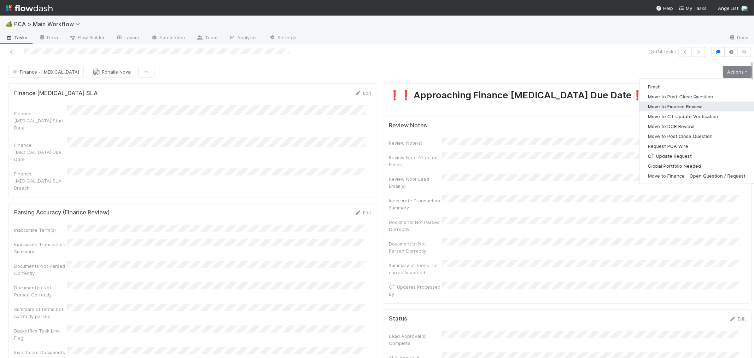
click at [665, 107] on button "Move to Finance Review" at bounding box center [697, 106] width 115 height 10
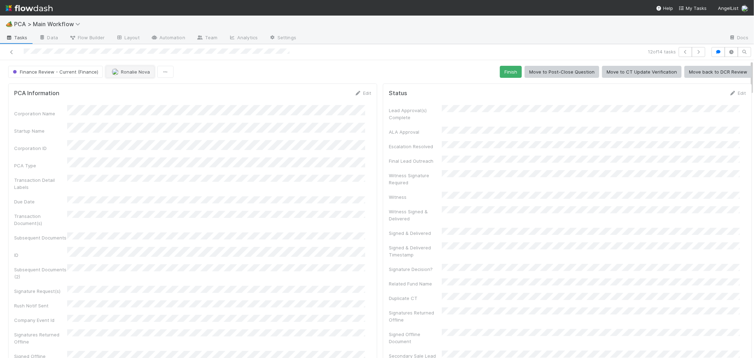
click at [121, 71] on span "Ronalie Nova" at bounding box center [135, 72] width 29 height 6
click at [148, 102] on div "[PERSON_NAME]" at bounding box center [151, 103] width 100 height 13
click at [11, 52] on icon at bounding box center [11, 52] width 7 height 5
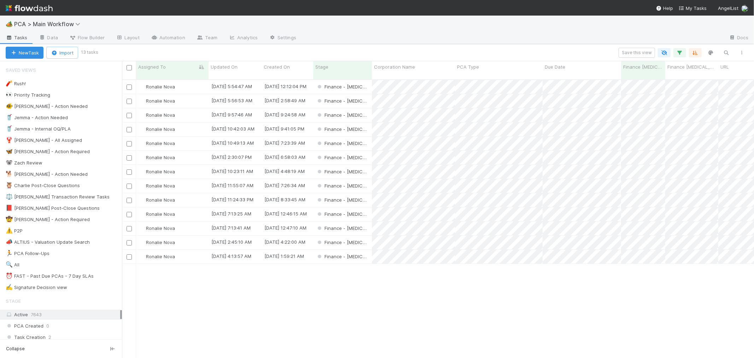
scroll to position [278, 626]
click at [362, 236] on div "Finance - [MEDICAL_DATA]" at bounding box center [342, 243] width 59 height 14
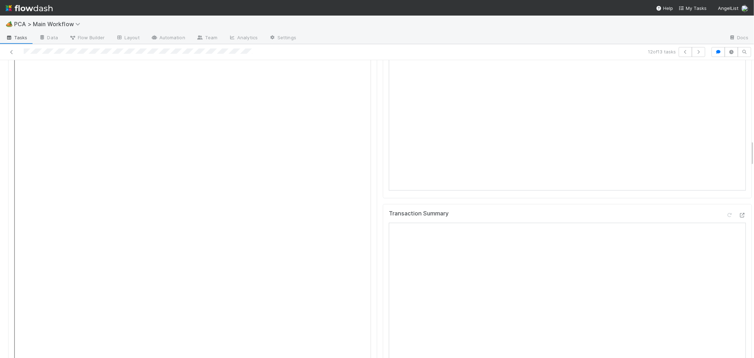
scroll to position [904, 0]
click at [739, 150] on icon at bounding box center [742, 152] width 7 height 5
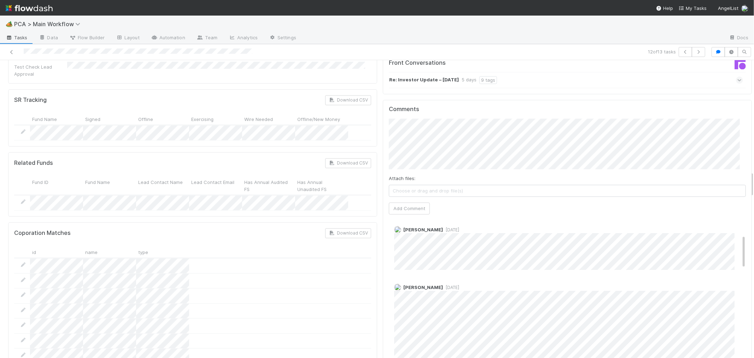
scroll to position [0, 0]
click at [405, 202] on button "Add Comment" at bounding box center [409, 208] width 41 height 12
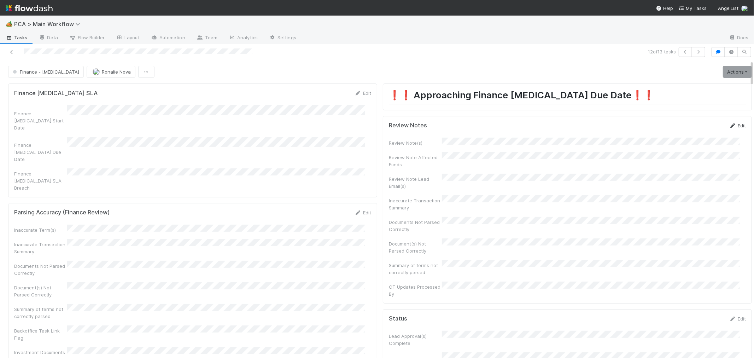
click at [730, 124] on link "Edit" at bounding box center [738, 126] width 17 height 6
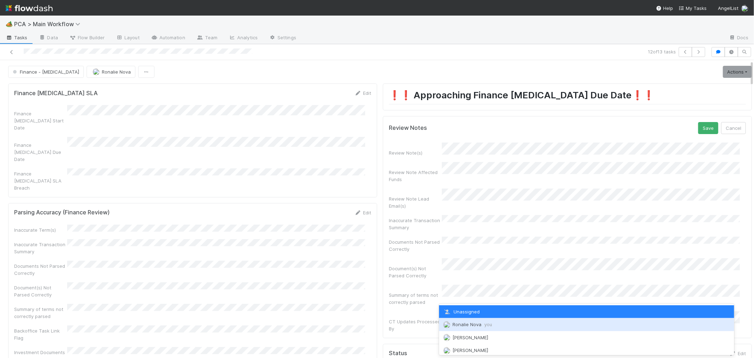
click at [460, 326] on span "Ronalie Nova you" at bounding box center [473, 324] width 40 height 6
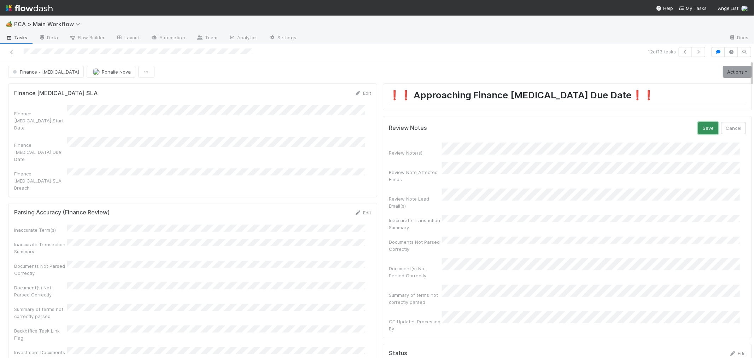
click at [698, 126] on button "Save" at bounding box center [708, 128] width 20 height 12
click at [723, 69] on link "Actions" at bounding box center [737, 72] width 29 height 12
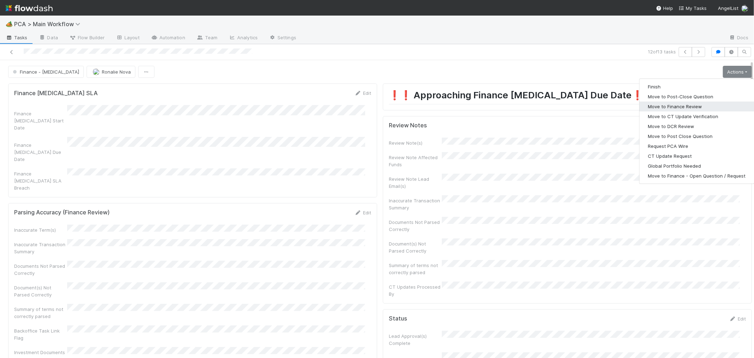
click at [661, 110] on button "Move to Finance Review" at bounding box center [697, 106] width 115 height 10
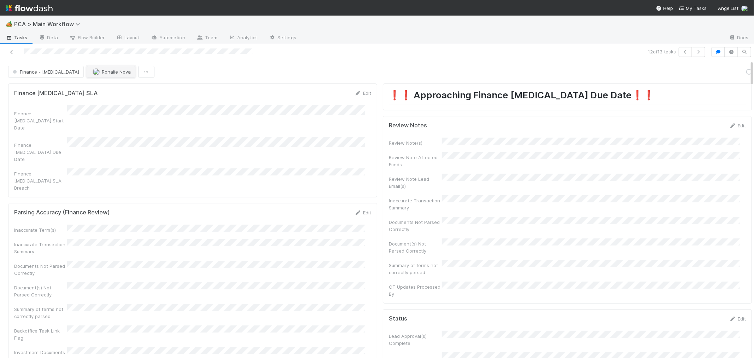
click at [91, 75] on div "Finance - ICU Ronalie Nova" at bounding box center [81, 72] width 146 height 12
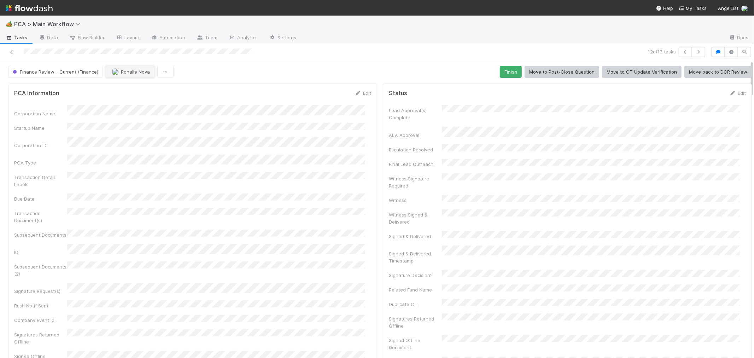
click at [135, 74] on span "Ronalie Nova" at bounding box center [135, 72] width 29 height 6
click at [139, 105] on div "[PERSON_NAME]" at bounding box center [151, 103] width 100 height 13
click at [12, 51] on icon at bounding box center [11, 52] width 7 height 5
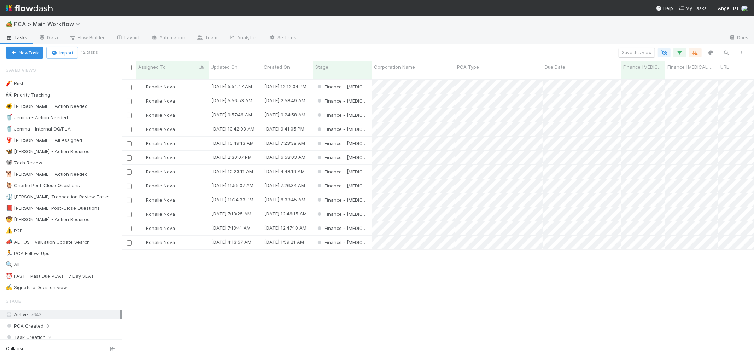
scroll to position [278, 626]
click at [362, 236] on div "Finance - [MEDICAL_DATA]" at bounding box center [342, 243] width 59 height 14
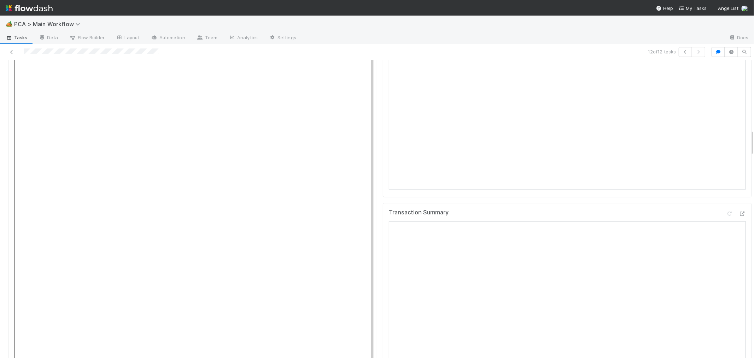
scroll to position [904, 0]
click at [739, 144] on icon at bounding box center [742, 146] width 7 height 5
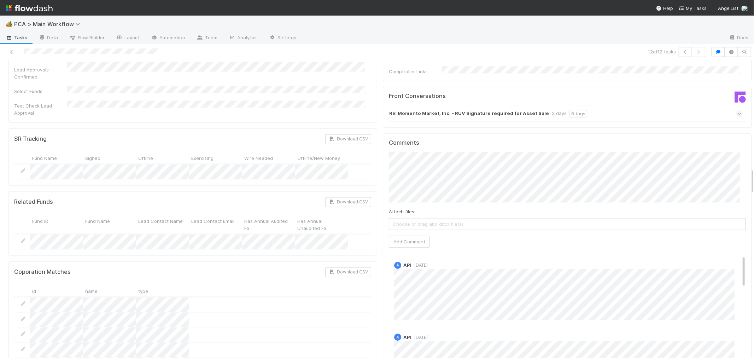
scroll to position [39, 0]
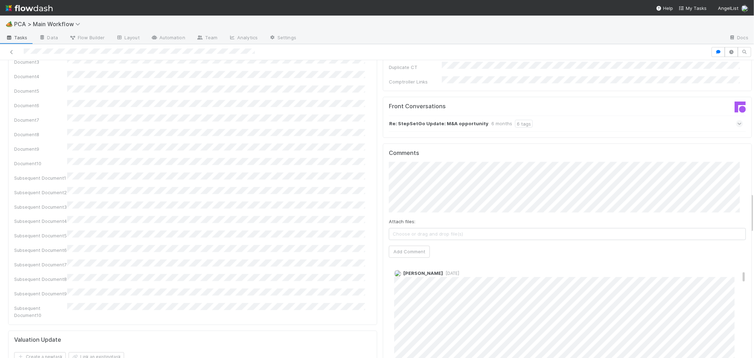
scroll to position [157, 0]
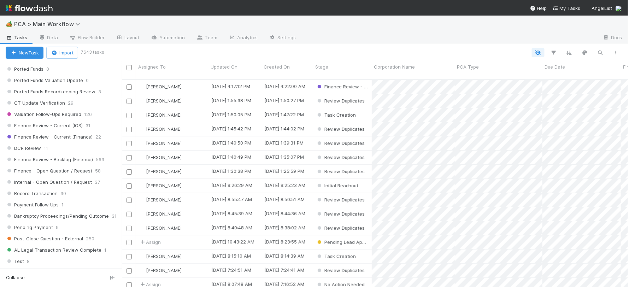
scroll to position [550, 0]
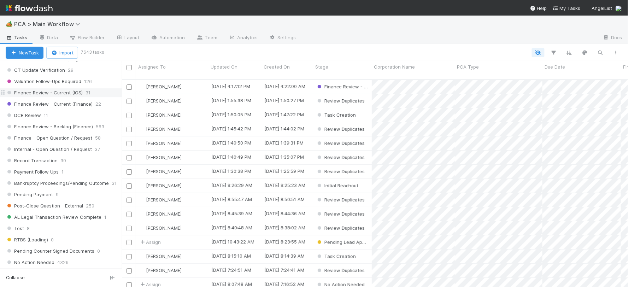
click at [51, 97] on span "Finance Review - Current (IOS)" at bounding box center [44, 92] width 77 height 9
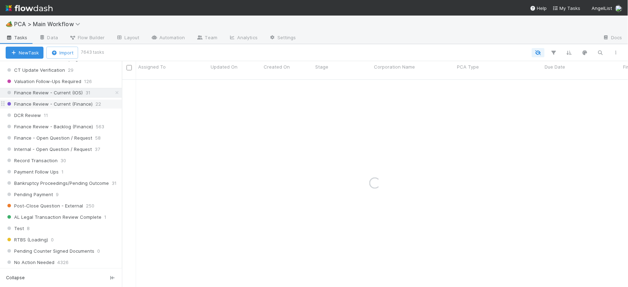
click at [54, 109] on span "Finance Review - Current (Finance)" at bounding box center [49, 104] width 87 height 9
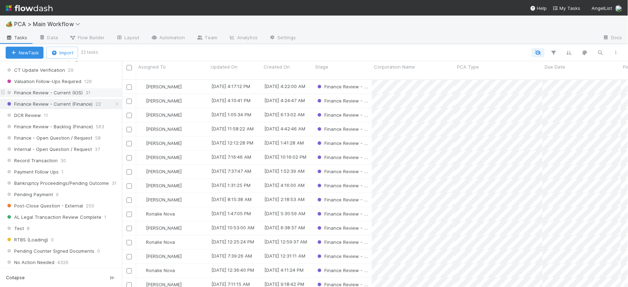
scroll to position [208, 500]
click at [157, 65] on span "Assigned To" at bounding box center [152, 66] width 28 height 7
click at [163, 79] on div "Sort A → Z" at bounding box center [179, 80] width 81 height 11
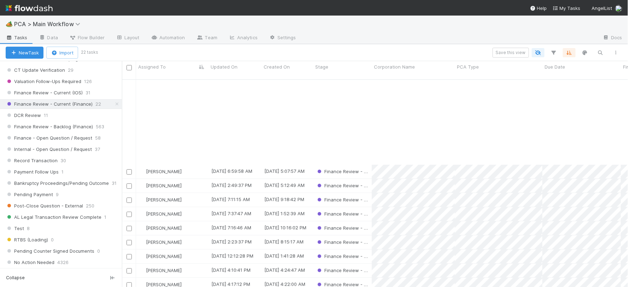
scroll to position [104, 0]
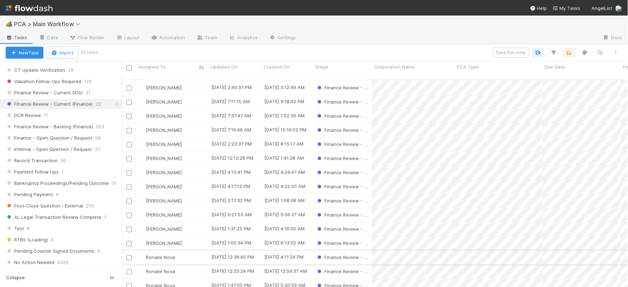
click at [192, 251] on div "Ronalie Nova" at bounding box center [172, 258] width 72 height 14
